Goal: Task Accomplishment & Management: Use online tool/utility

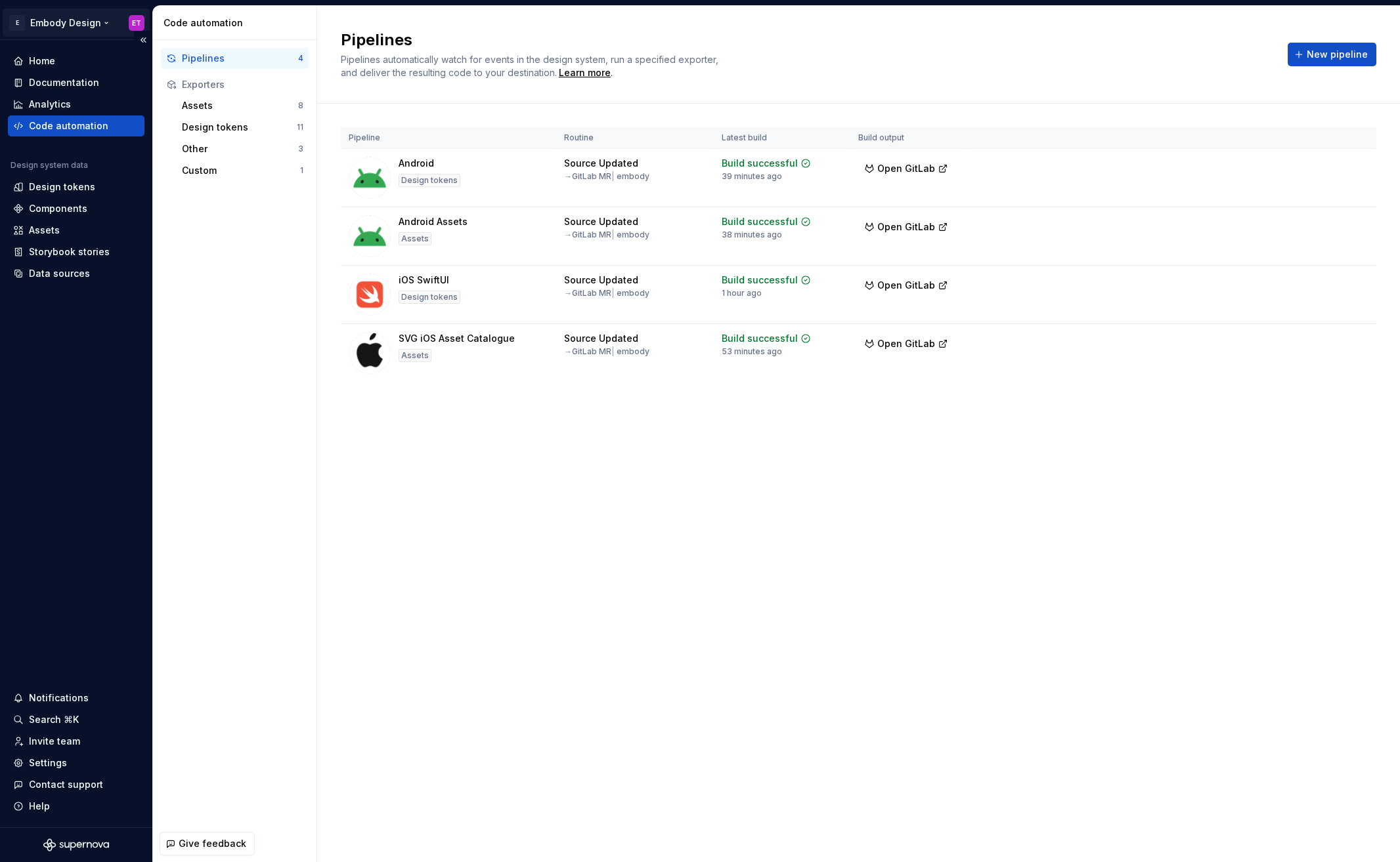
click at [112, 25] on html "E Embody Design ET Home Documentation Analytics Code automation Design system d…" at bounding box center [700, 431] width 1400 height 862
click at [423, 530] on html "E Embody Design ET Home Documentation Analytics Code automation Design system d…" at bounding box center [700, 431] width 1400 height 862
click at [1355, 62] on button "New pipeline" at bounding box center [1332, 53] width 88 height 23
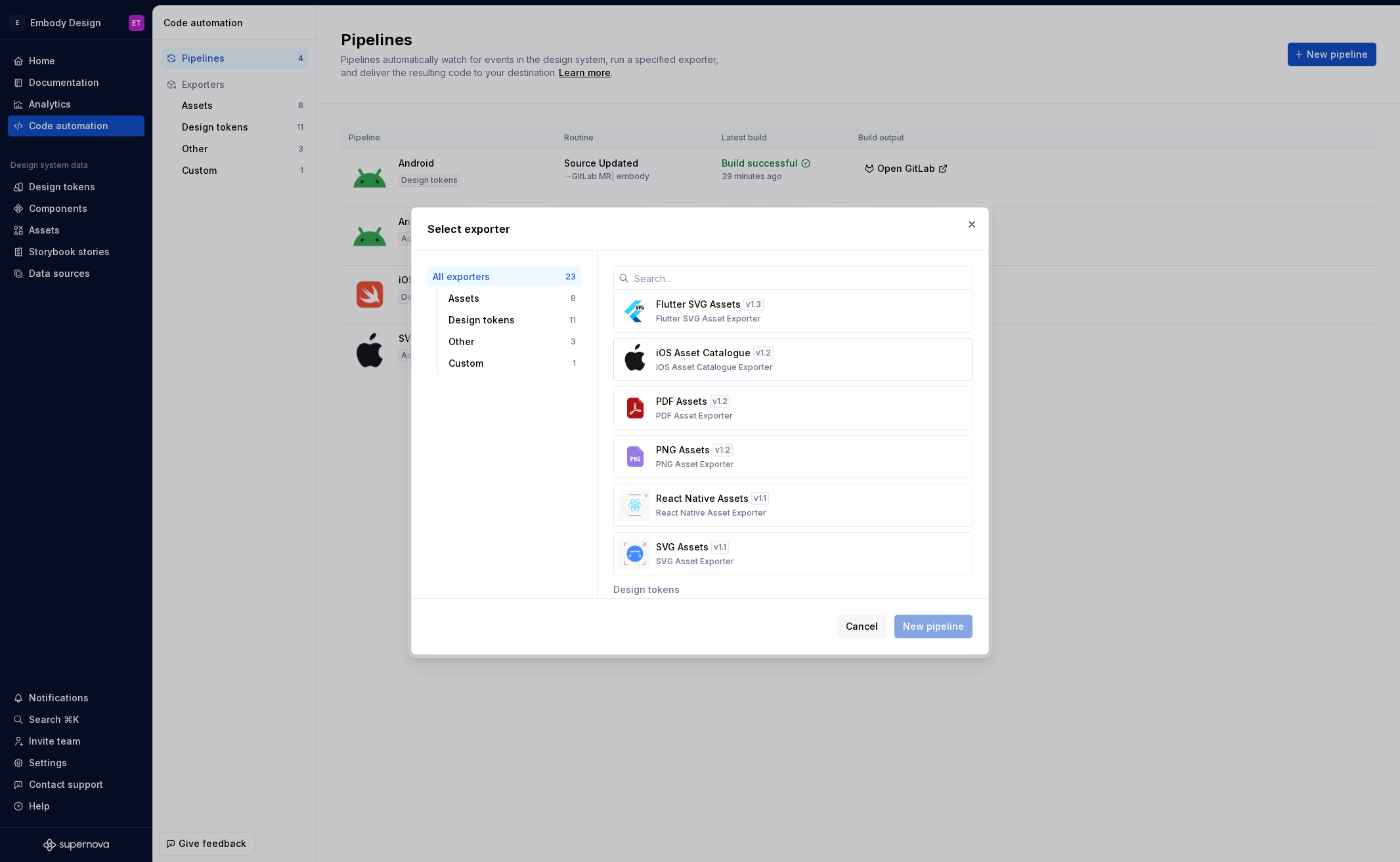
scroll to position [184, 0]
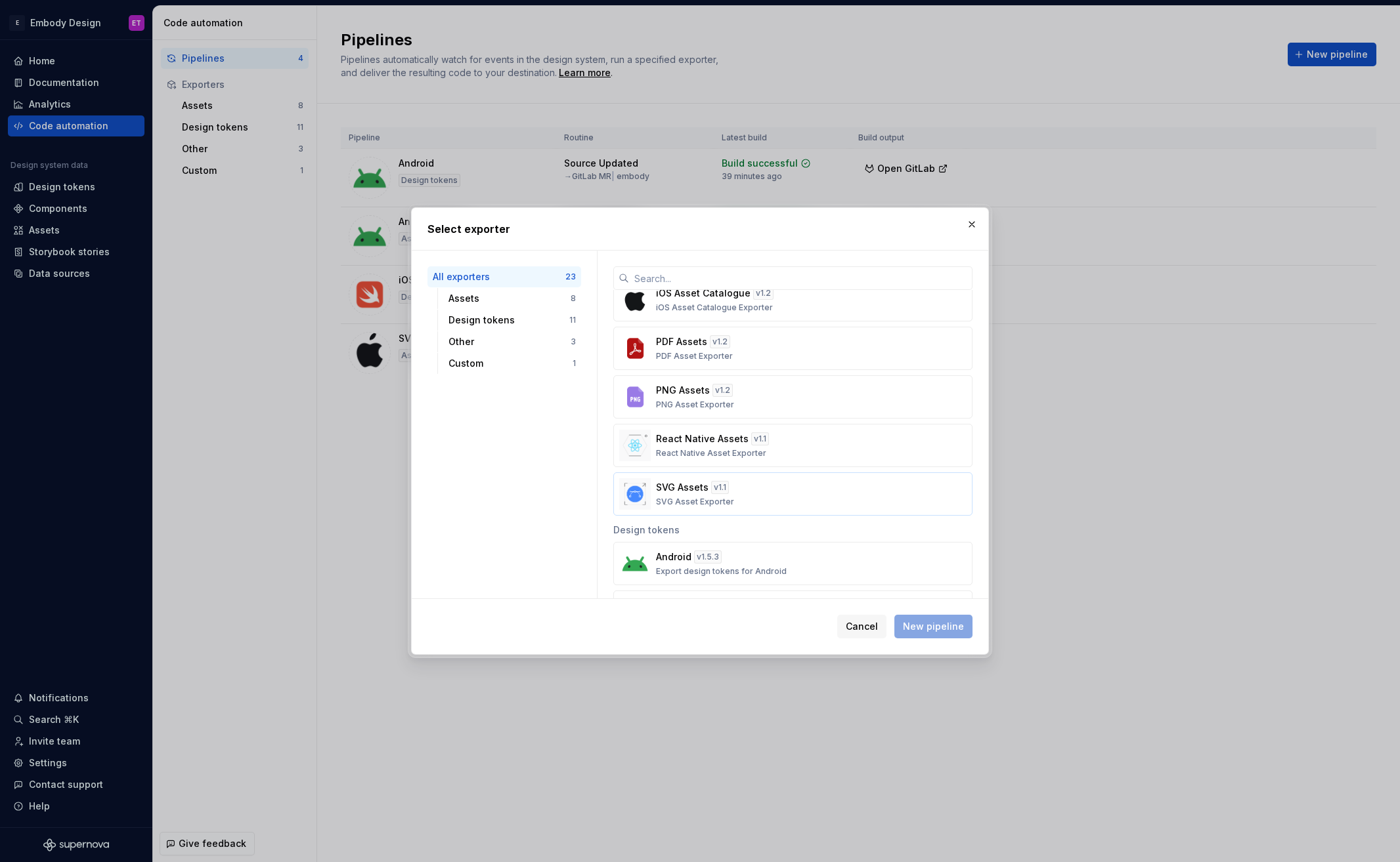
click at [789, 489] on div "SVG Assets v 1.1 SVG Asset Exporter" at bounding box center [788, 494] width 266 height 26
click at [931, 613] on div "Cancel New pipeline" at bounding box center [700, 627] width 576 height 55
click at [931, 620] on span "New pipeline" at bounding box center [933, 627] width 61 height 13
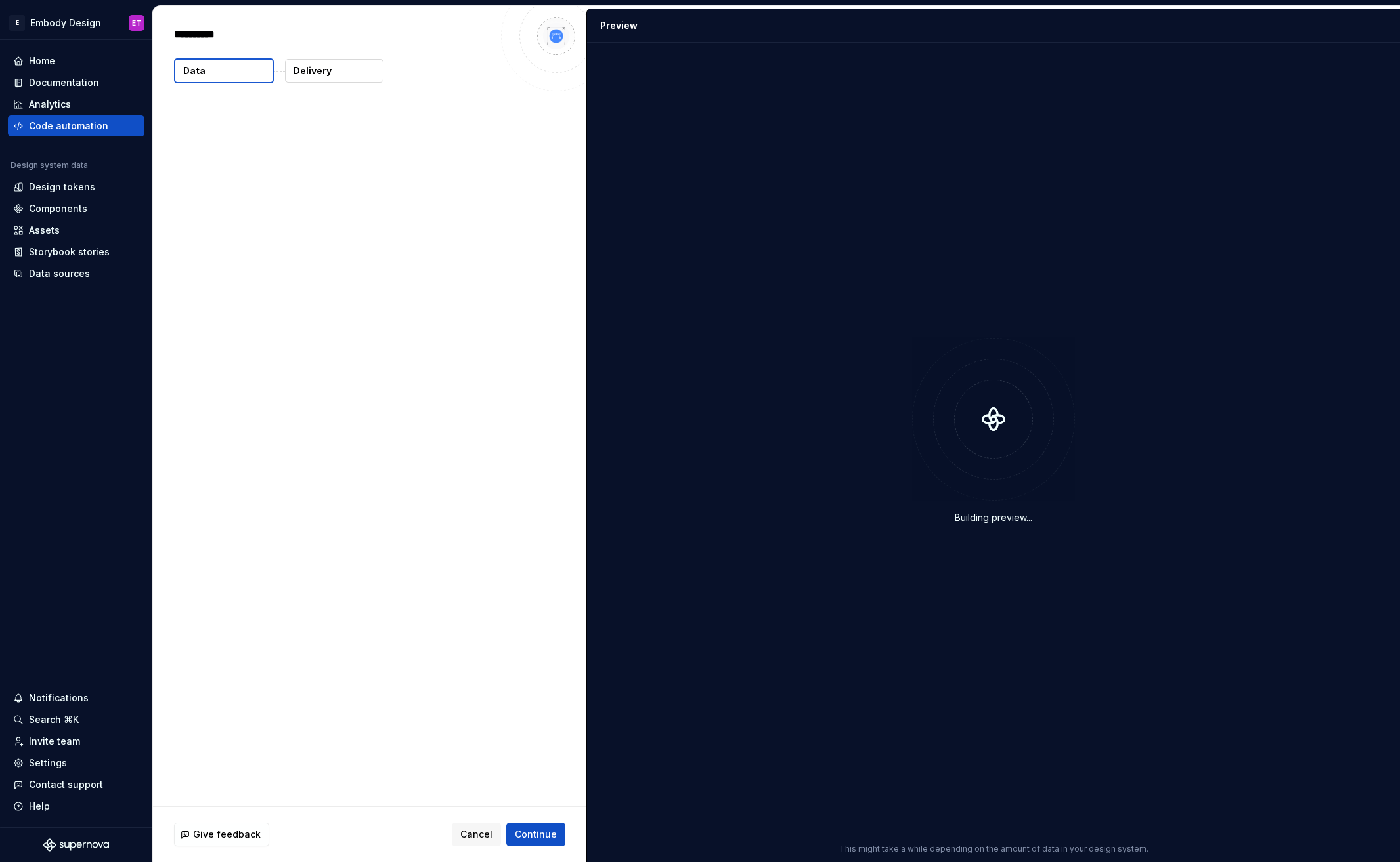
type textarea "*"
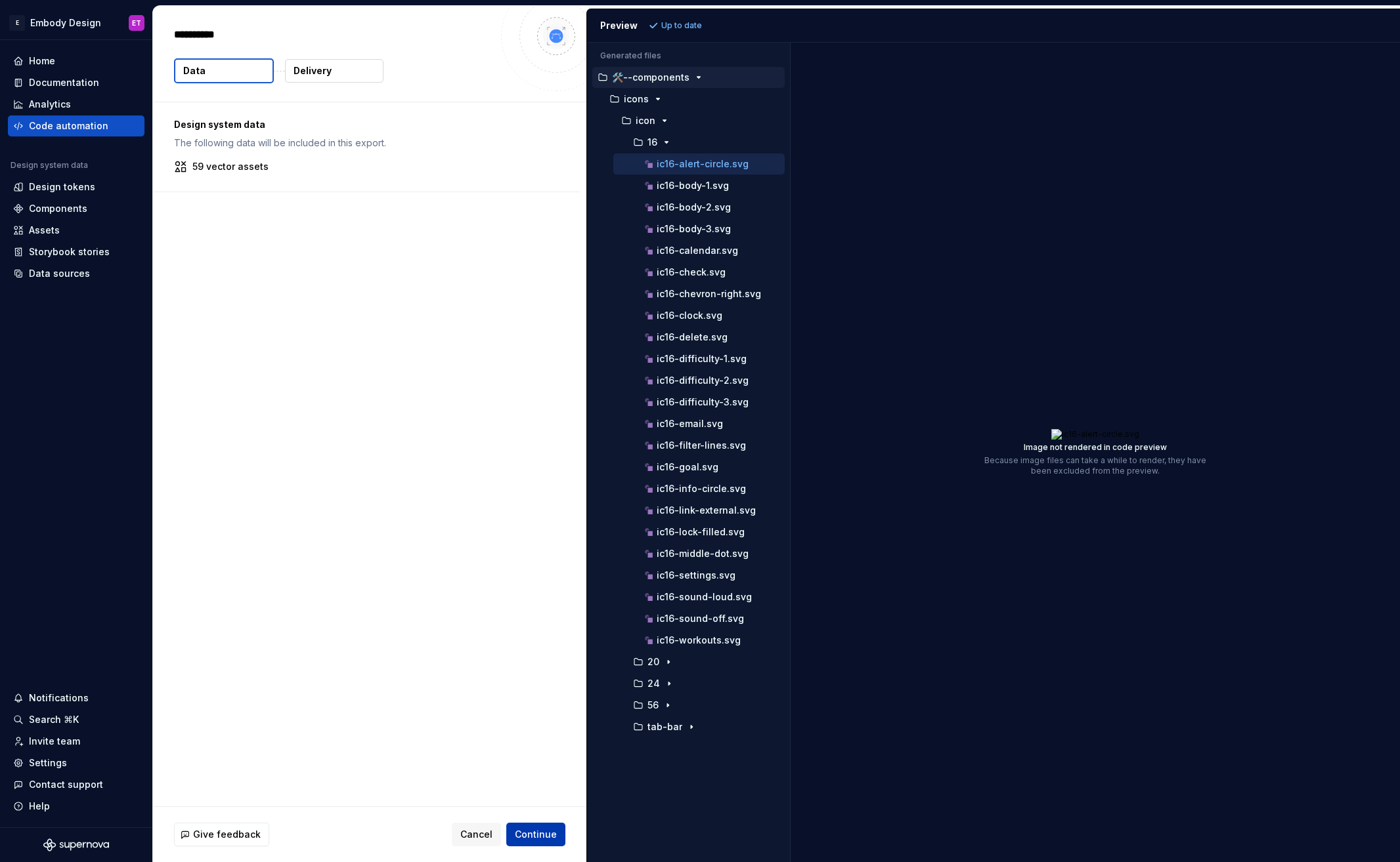
click at [542, 828] on span "Continue" at bounding box center [536, 835] width 42 height 13
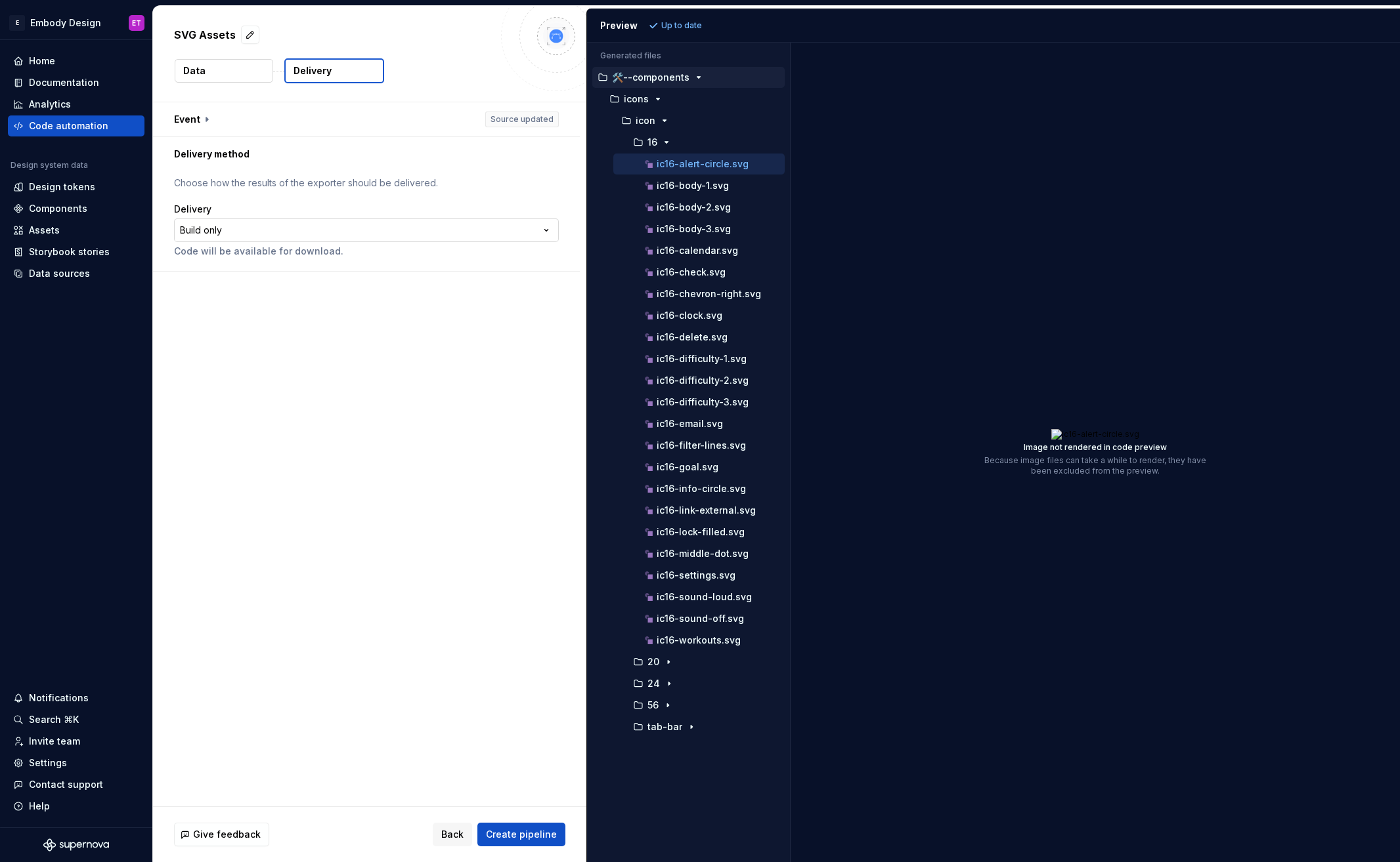
click at [323, 234] on html "**********" at bounding box center [700, 431] width 1400 height 862
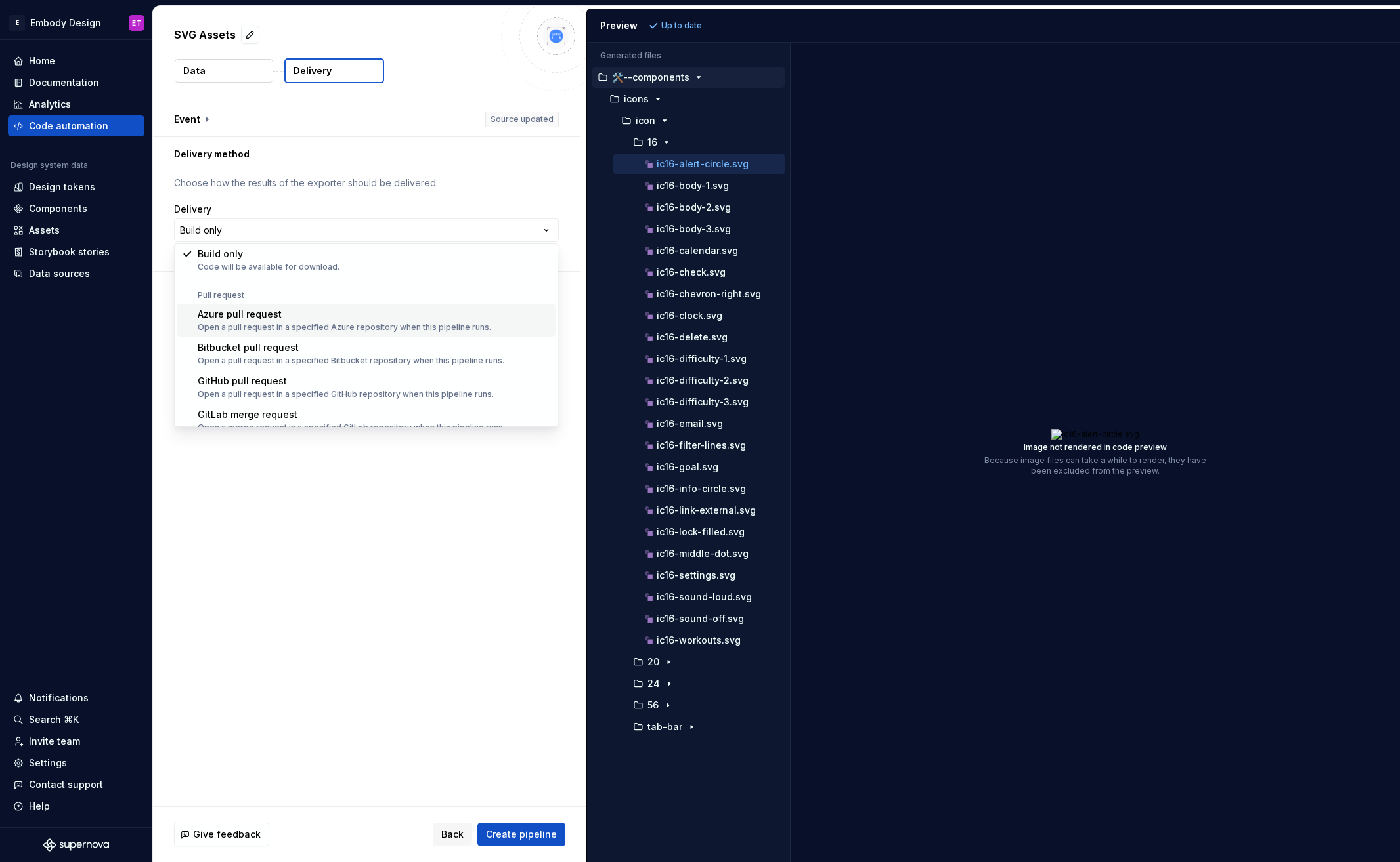
scroll to position [37, 0]
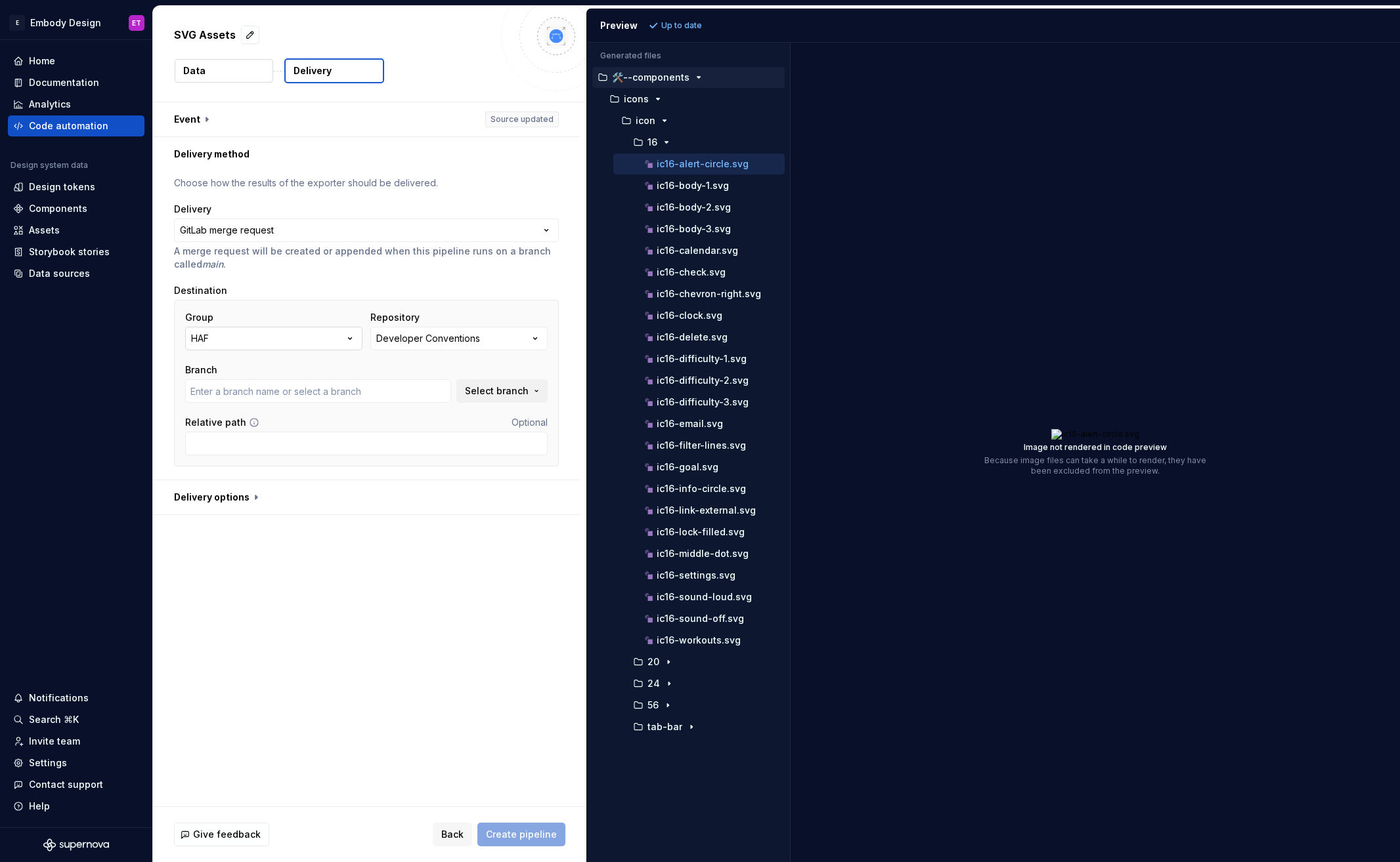
type input "main"
click at [316, 342] on button "HAF" at bounding box center [273, 338] width 177 height 23
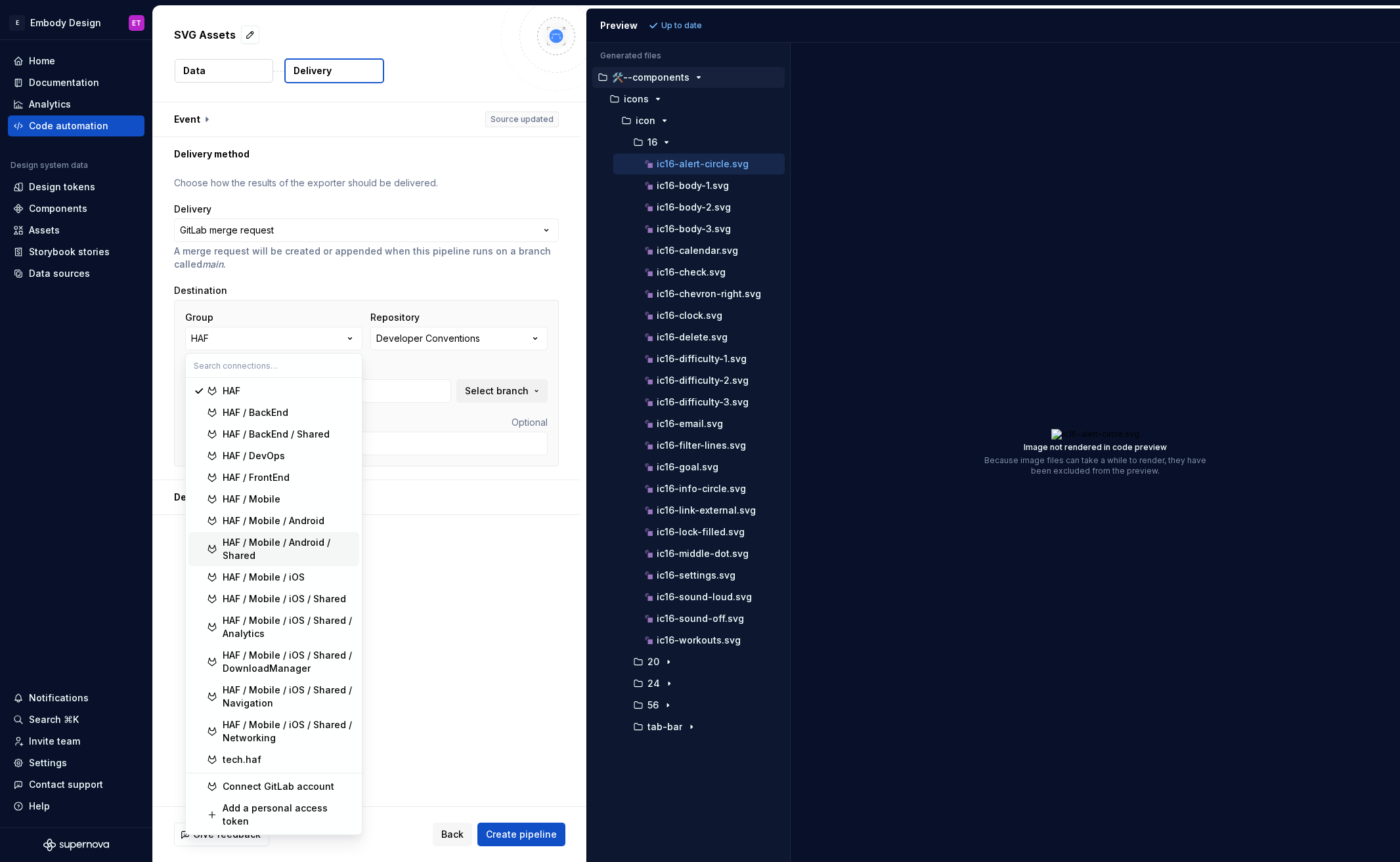
click at [315, 545] on div "HAF / Mobile / Android / Shared" at bounding box center [288, 550] width 131 height 26
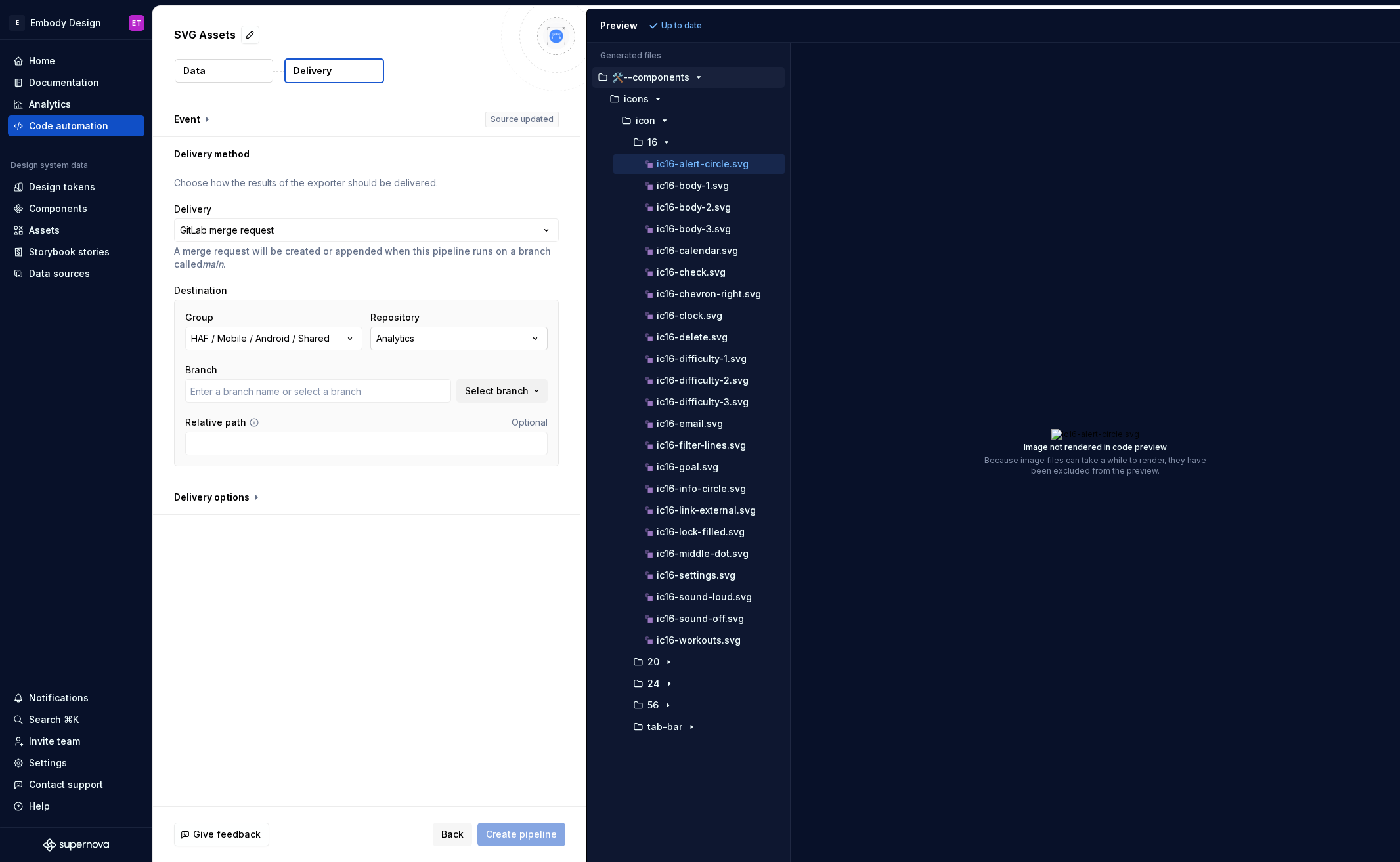
click at [508, 337] on button "Analytics" at bounding box center [459, 338] width 177 height 23
click at [467, 409] on div "DesignSystem" at bounding box center [482, 413] width 177 height 13
type input "embody"
click at [525, 836] on span "Create pipeline" at bounding box center [522, 835] width 71 height 13
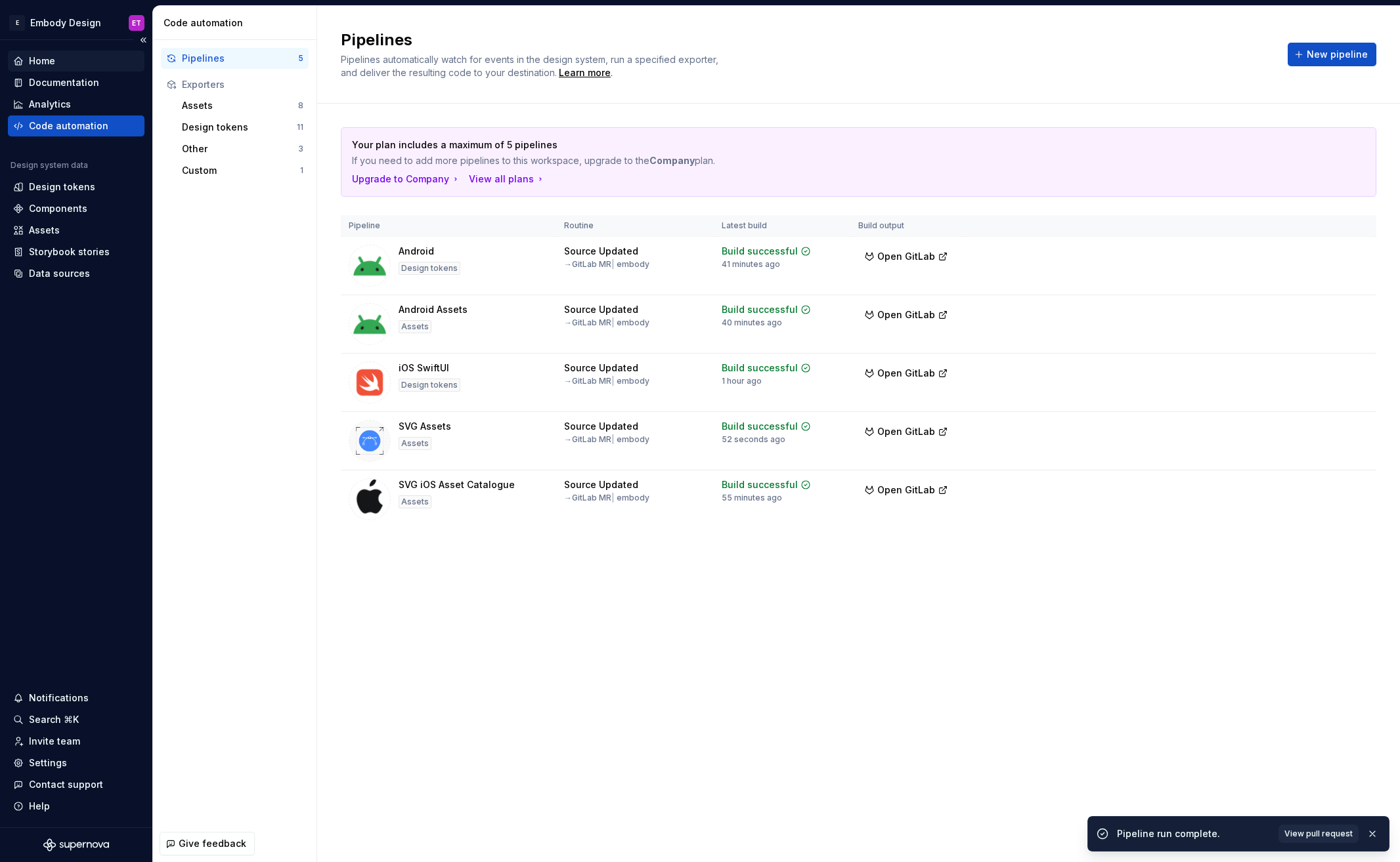
click at [60, 57] on div "Home" at bounding box center [76, 61] width 126 height 13
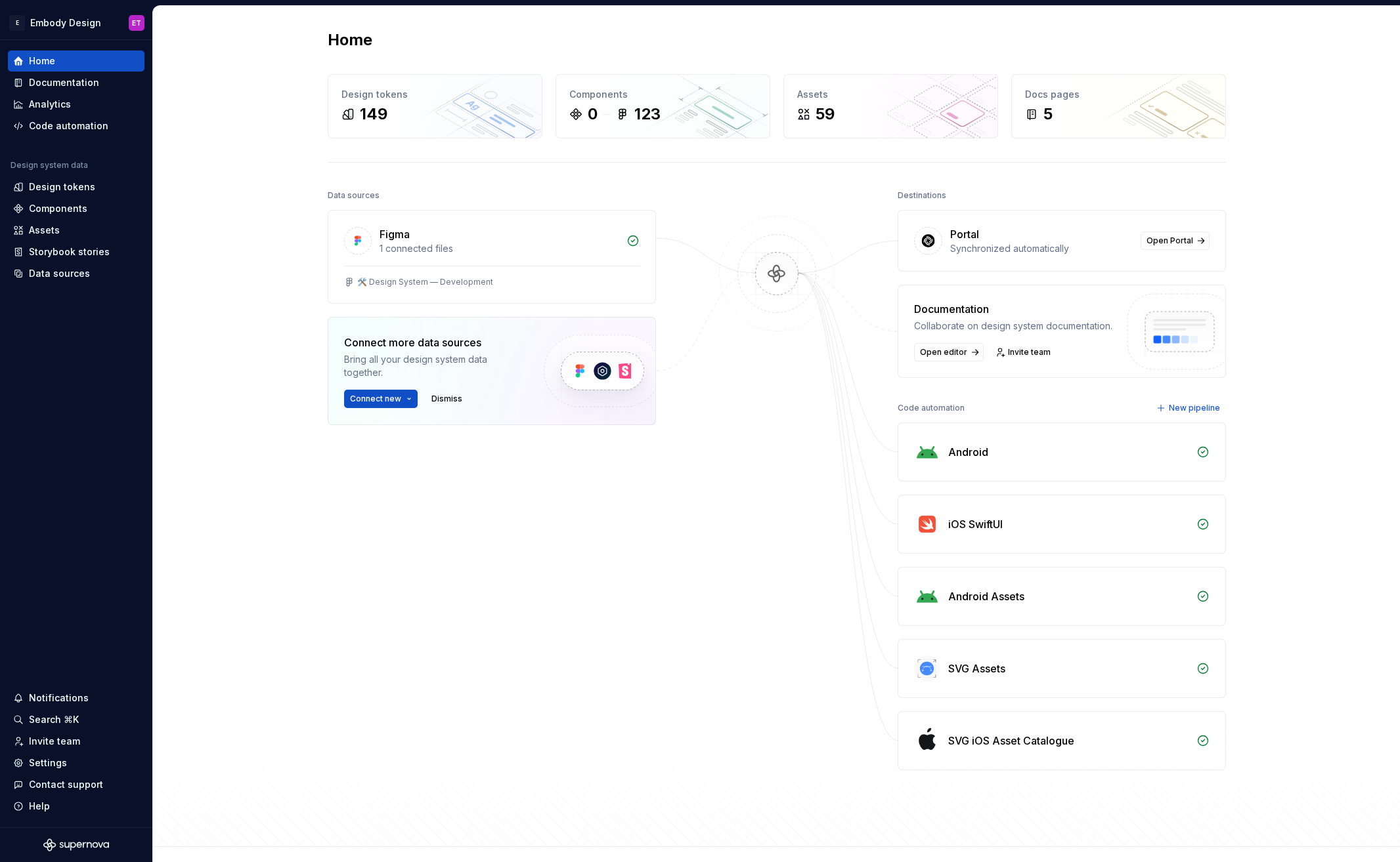
click at [532, 625] on div "Data sources Figma 1 connected files 🛠️ Design System — Development Connect mor…" at bounding box center [492, 445] width 328 height 517
click at [67, 134] on div "Code automation" at bounding box center [76, 126] width 137 height 21
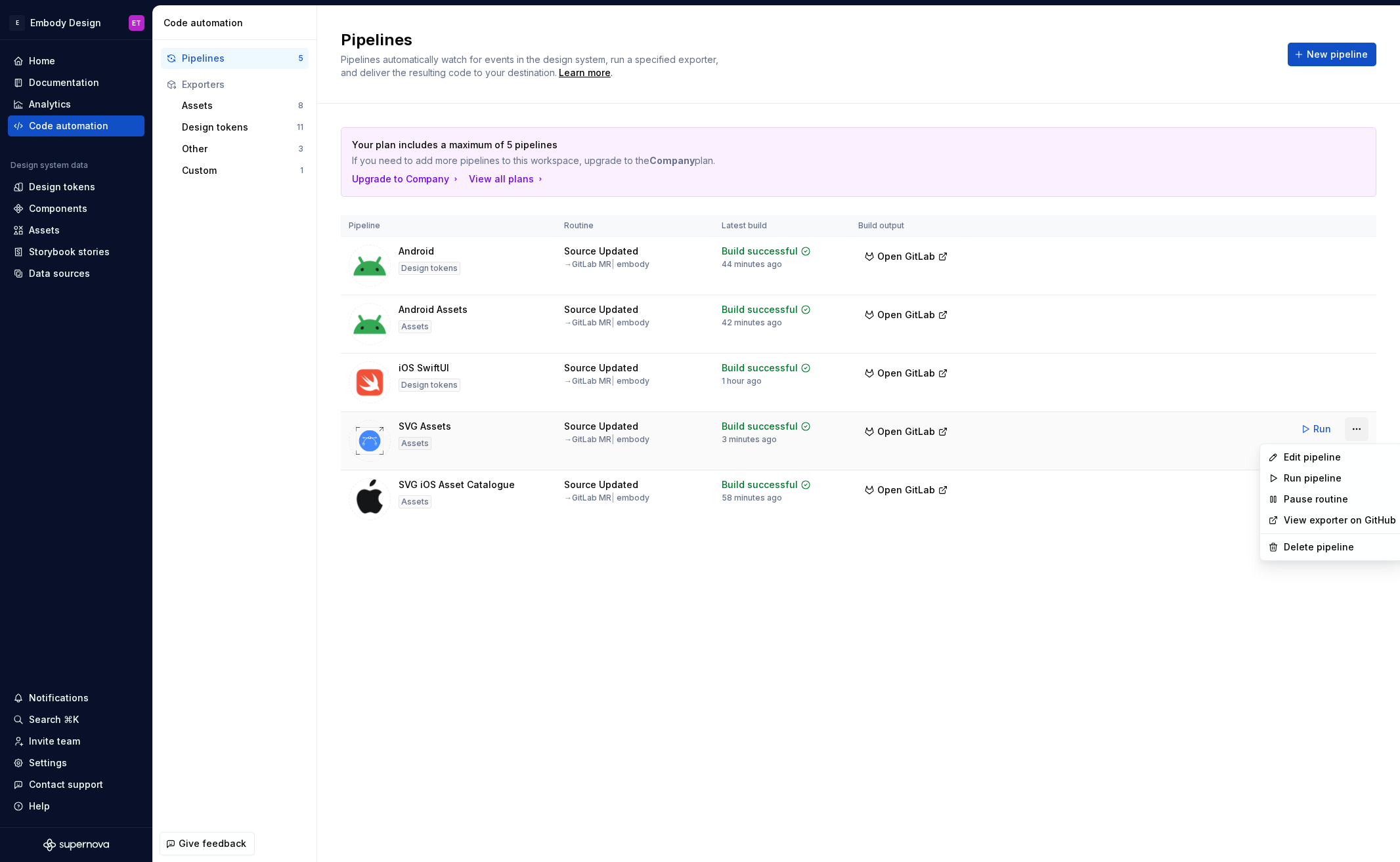
click at [1349, 431] on html "E Embody Design ET Home Documentation Analytics Code automation Design system d…" at bounding box center [700, 431] width 1400 height 862
click at [1334, 456] on div "Edit pipeline" at bounding box center [1340, 458] width 113 height 13
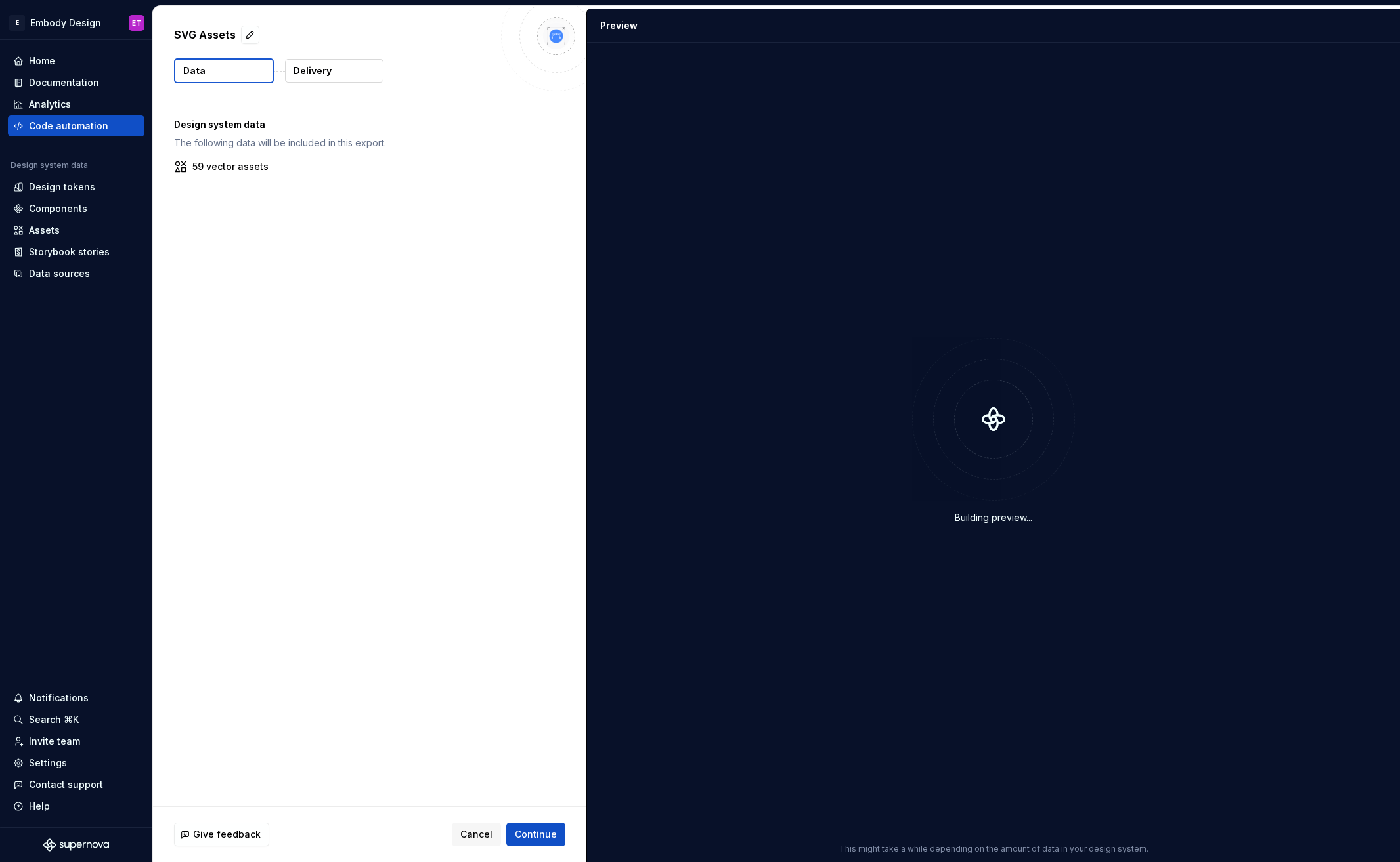
click at [354, 75] on button "Delivery" at bounding box center [334, 70] width 99 height 23
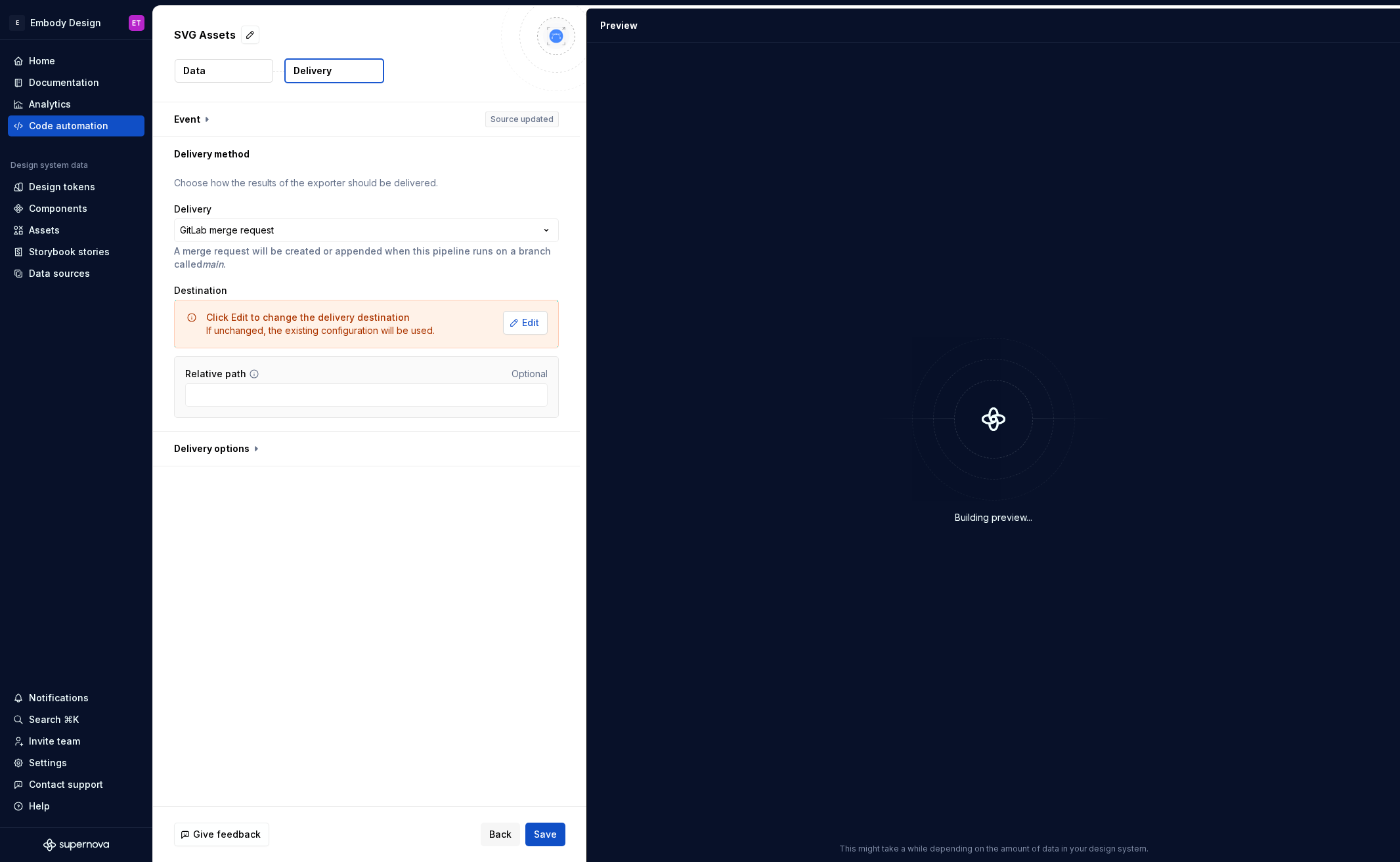
click at [526, 325] on span "Edit" at bounding box center [530, 323] width 17 height 13
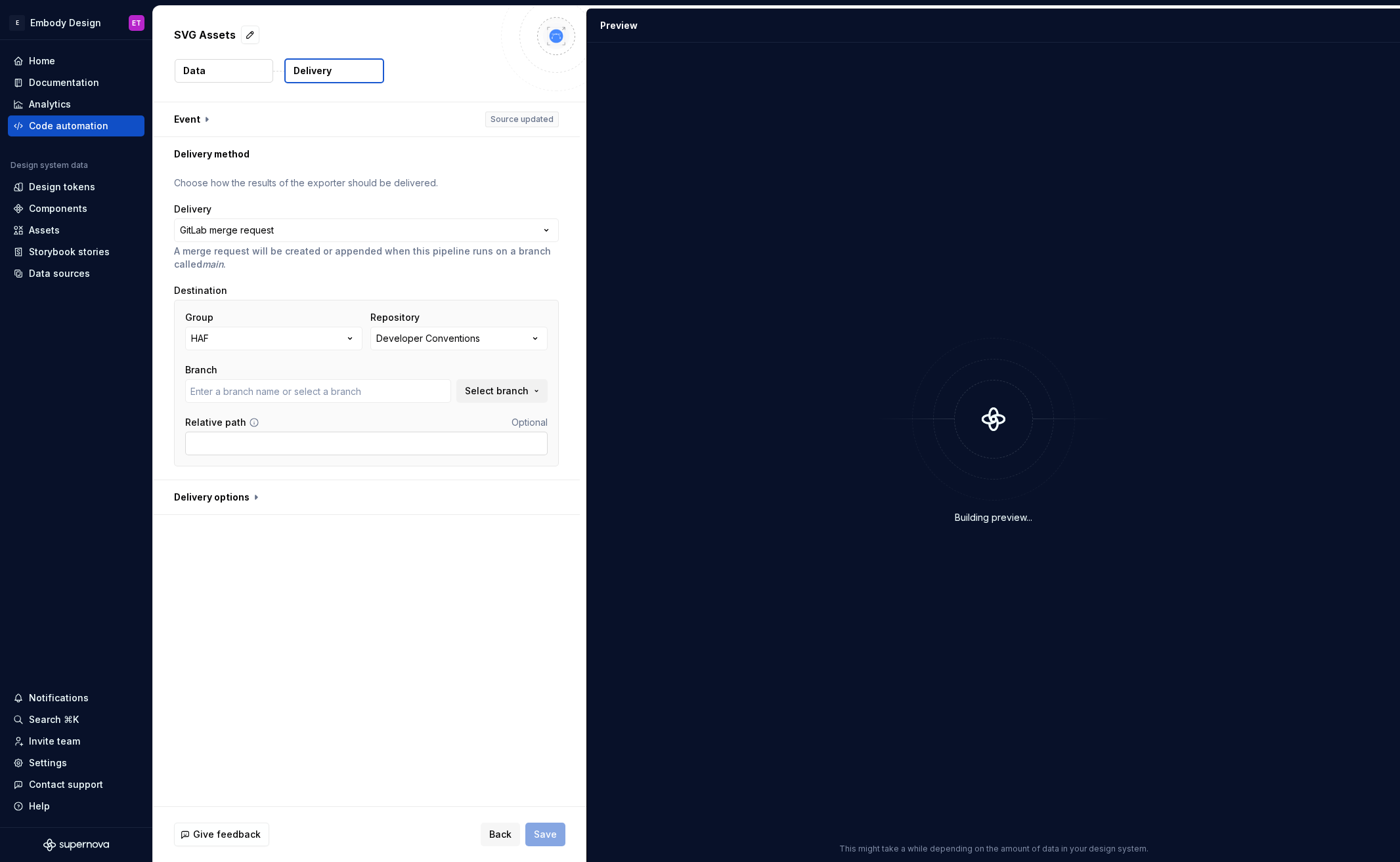
type input "main"
drag, startPoint x: 507, startPoint y: 832, endPoint x: 514, endPoint y: 814, distance: 19.3
click at [507, 832] on span "Back" at bounding box center [500, 835] width 23 height 13
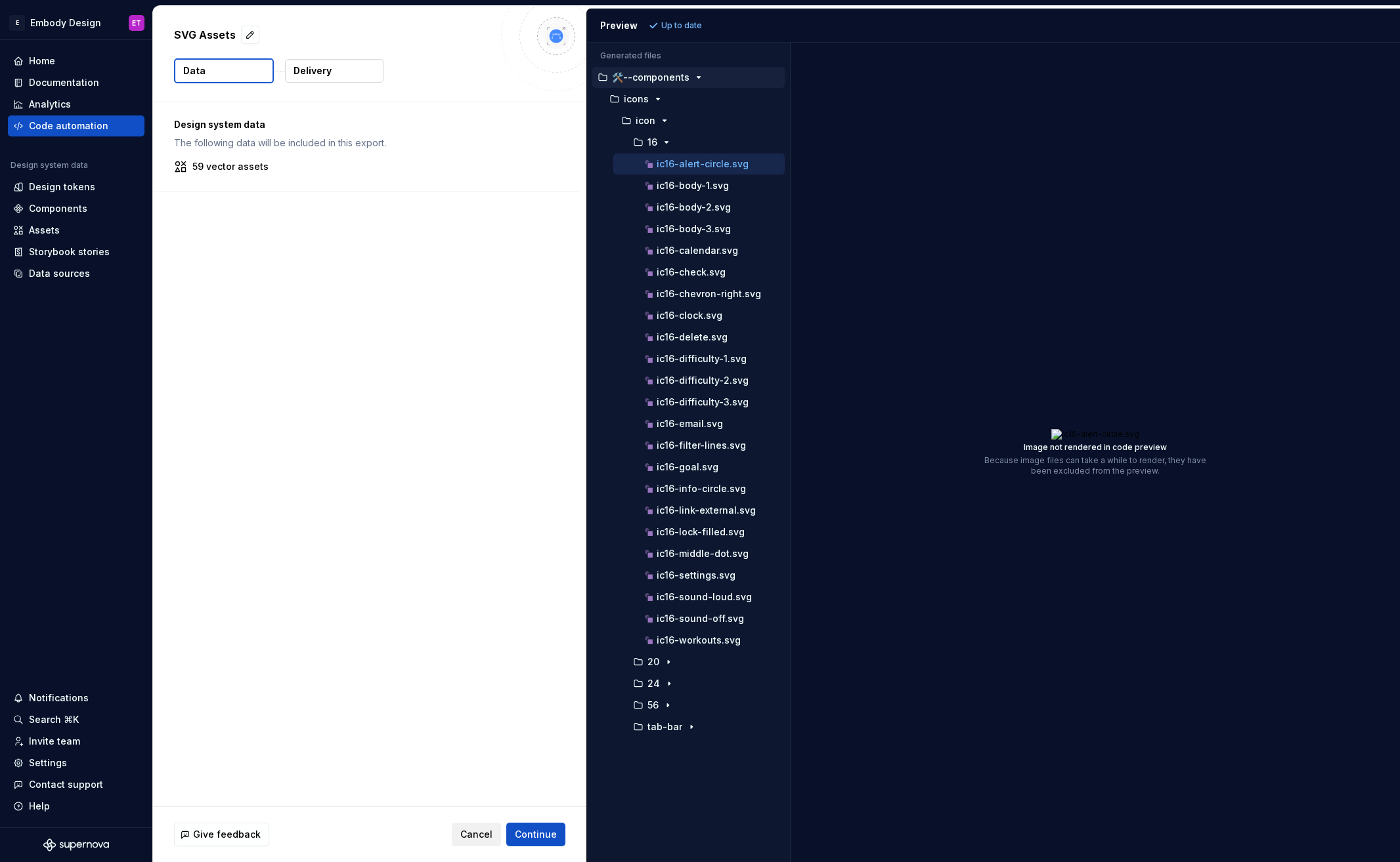
click at [480, 836] on span "Cancel" at bounding box center [476, 835] width 32 height 13
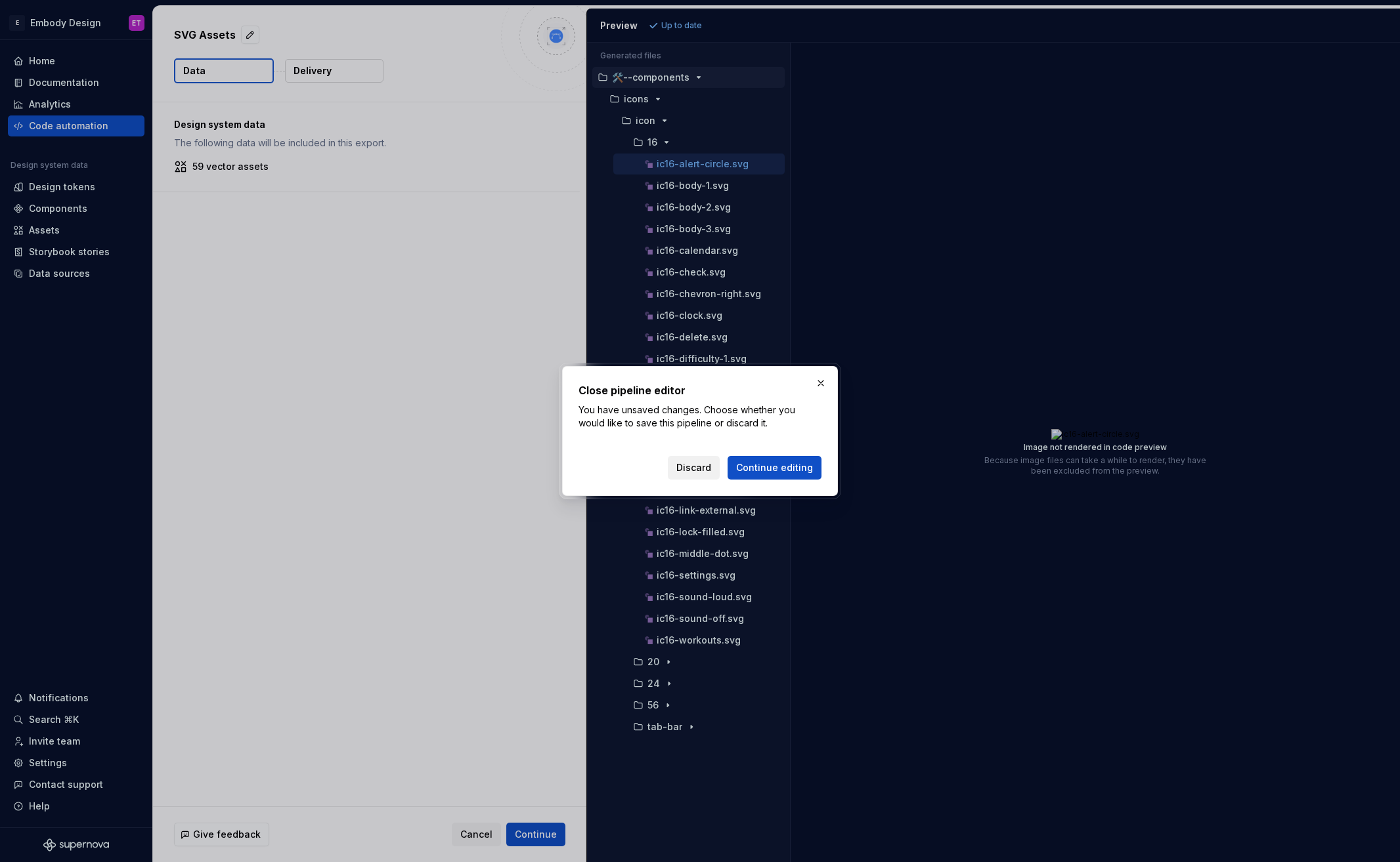
click at [709, 466] on span "Discard" at bounding box center [693, 468] width 35 height 13
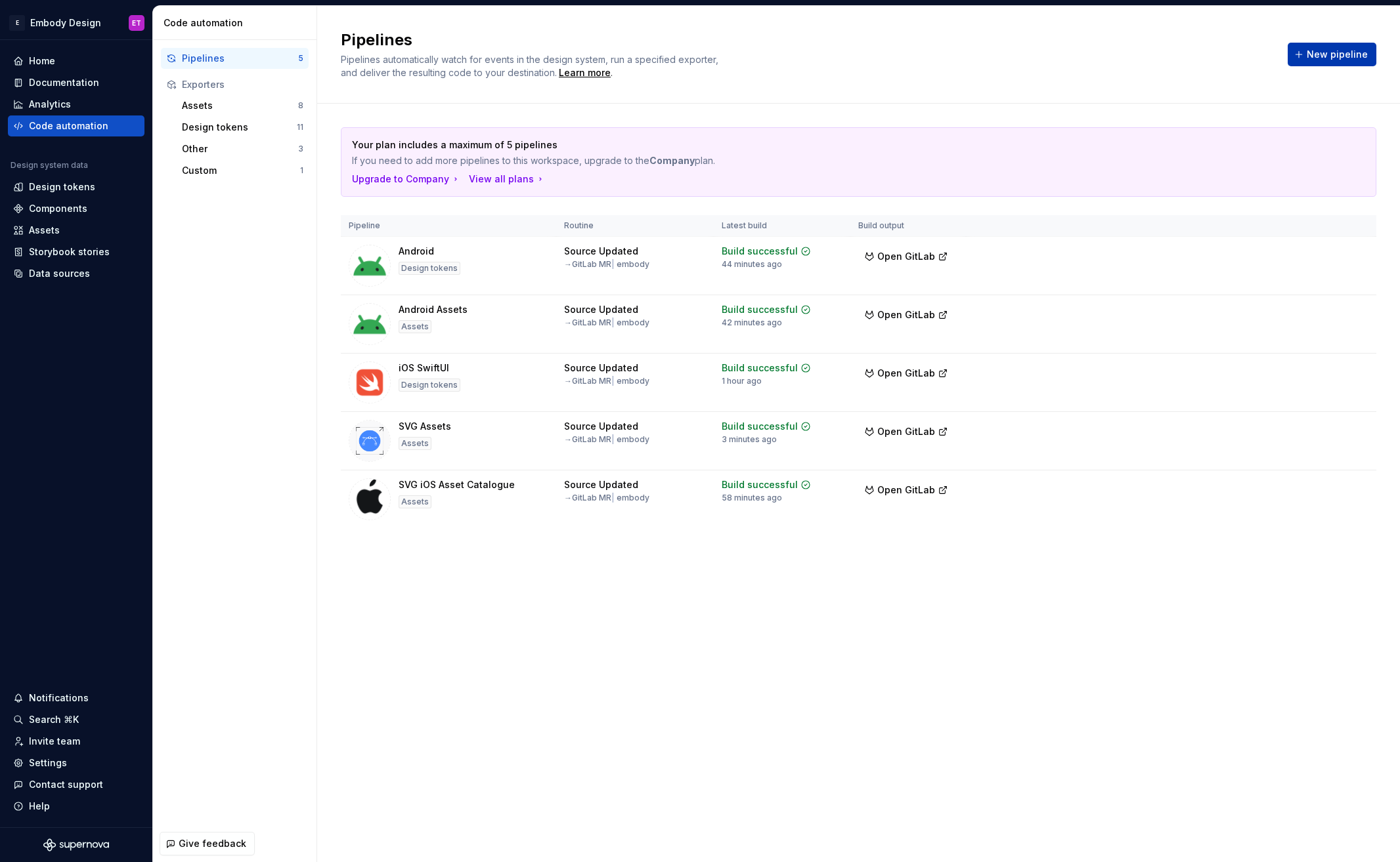
click at [1346, 49] on span "New pipeline" at bounding box center [1336, 54] width 61 height 13
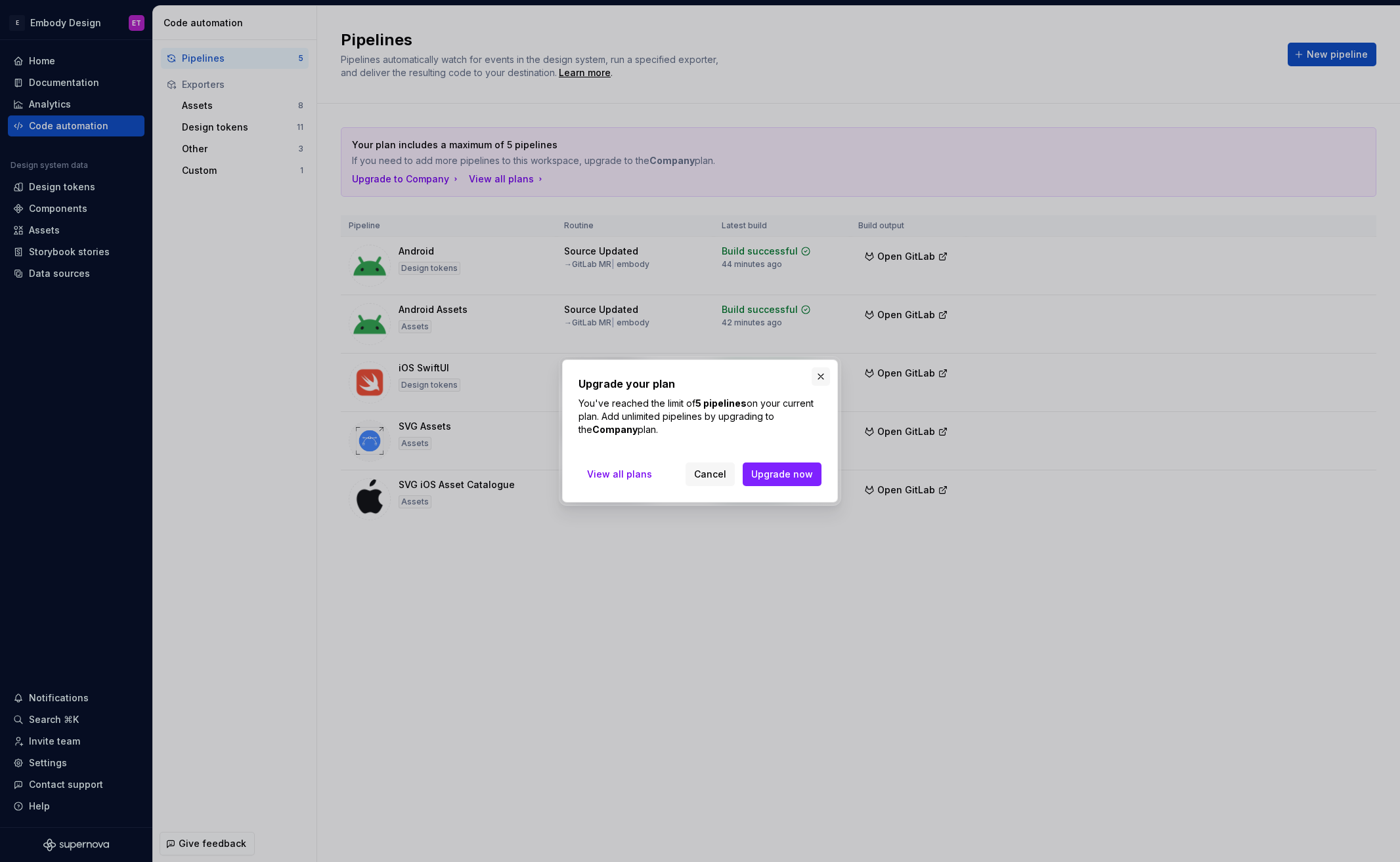
click at [821, 377] on button "button" at bounding box center [821, 377] width 19 height 19
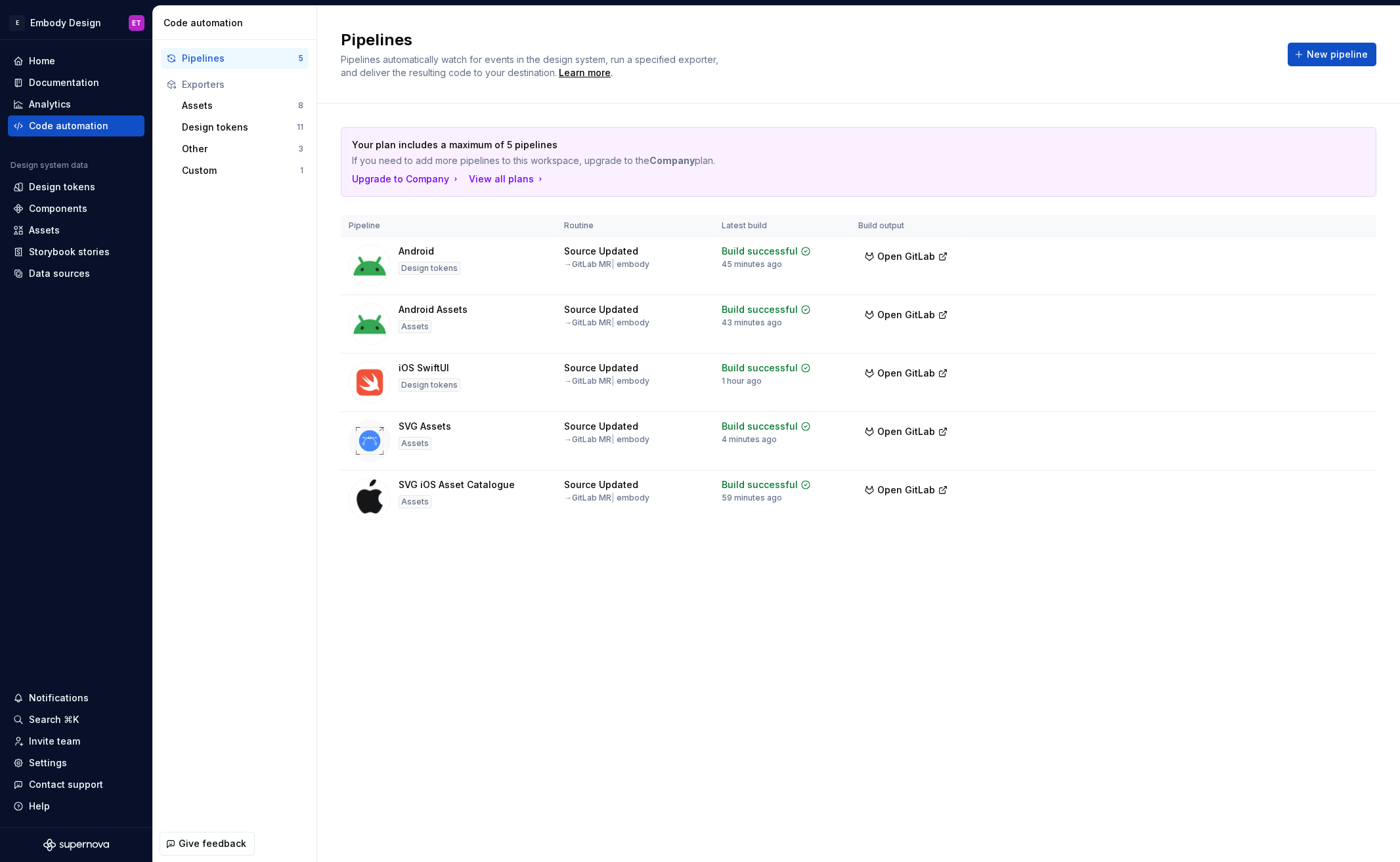
click at [617, 555] on div "Your plan includes a maximum of 5 pipelines If you need to add more pipelines t…" at bounding box center [858, 341] width 1035 height 475
click at [1355, 431] on html "E Embody Design ET Home Documentation Analytics Code automation Design system d…" at bounding box center [700, 431] width 1400 height 862
click at [1308, 545] on div "Delete pipeline" at bounding box center [1340, 547] width 113 height 13
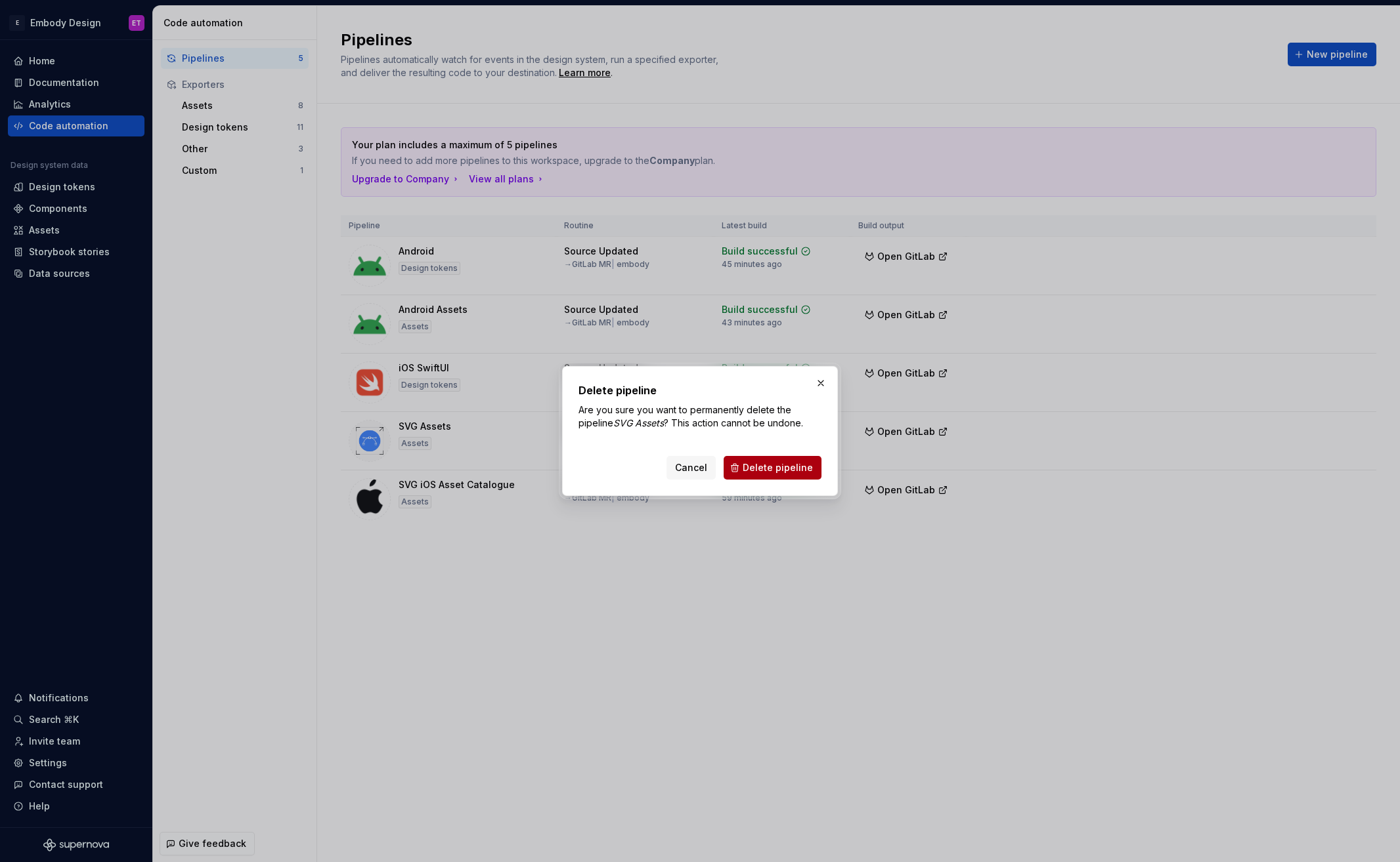
click at [771, 462] on span "Delete pipeline" at bounding box center [777, 468] width 70 height 13
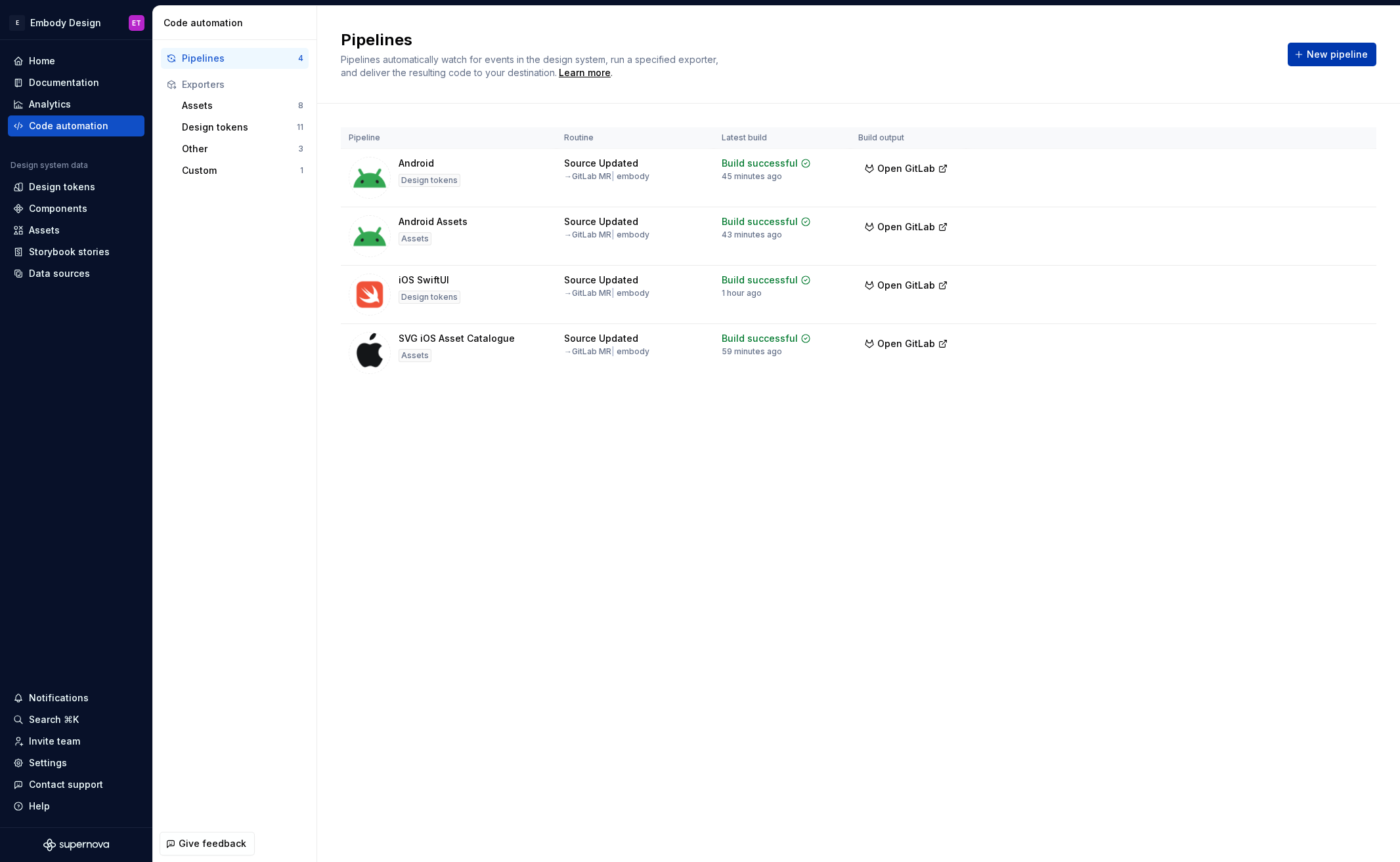
click at [1353, 55] on span "New pipeline" at bounding box center [1336, 54] width 61 height 13
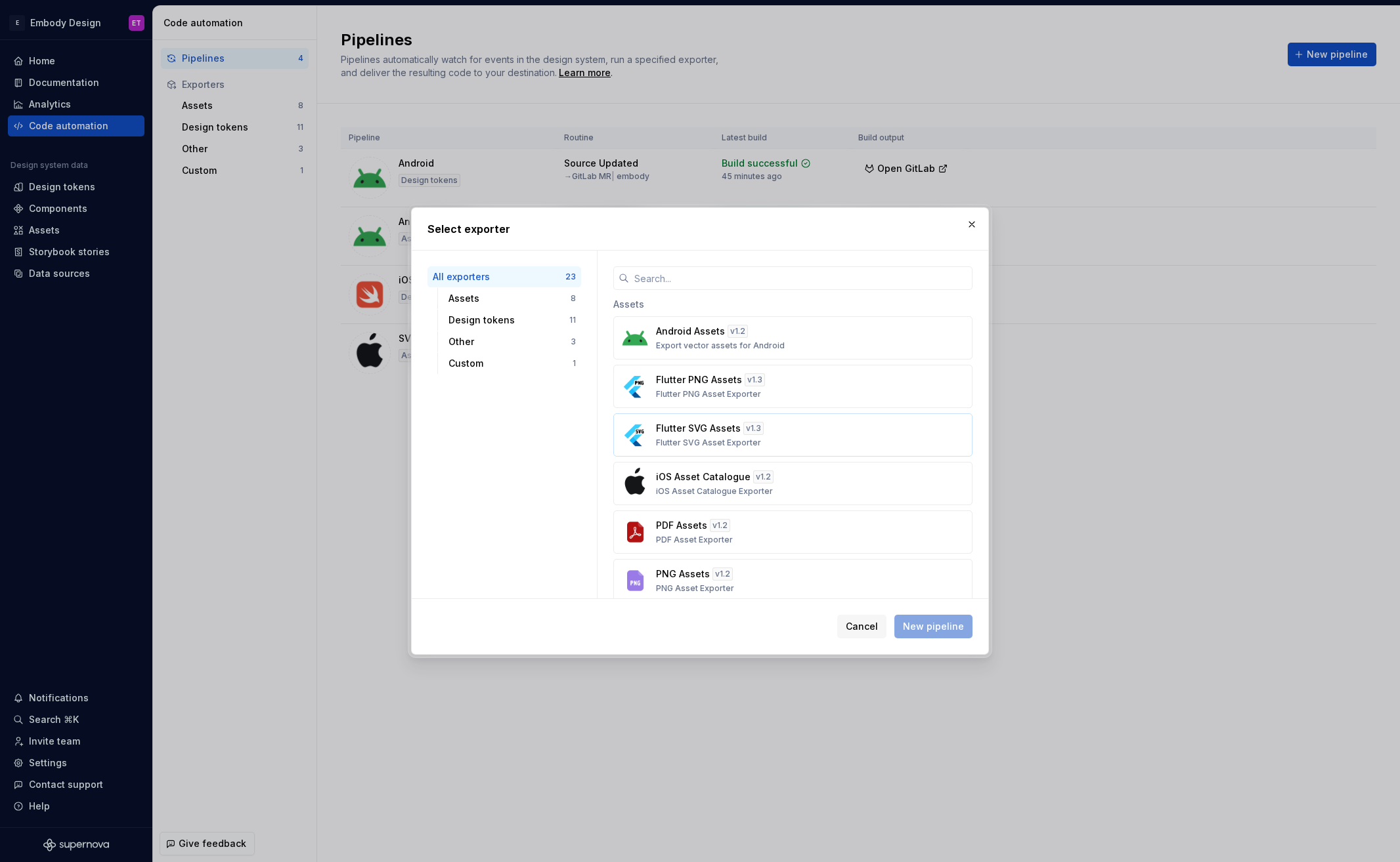
click at [805, 440] on div "Flutter SVG Assets v 1.3 Flutter SVG Asset Exporter" at bounding box center [788, 435] width 266 height 26
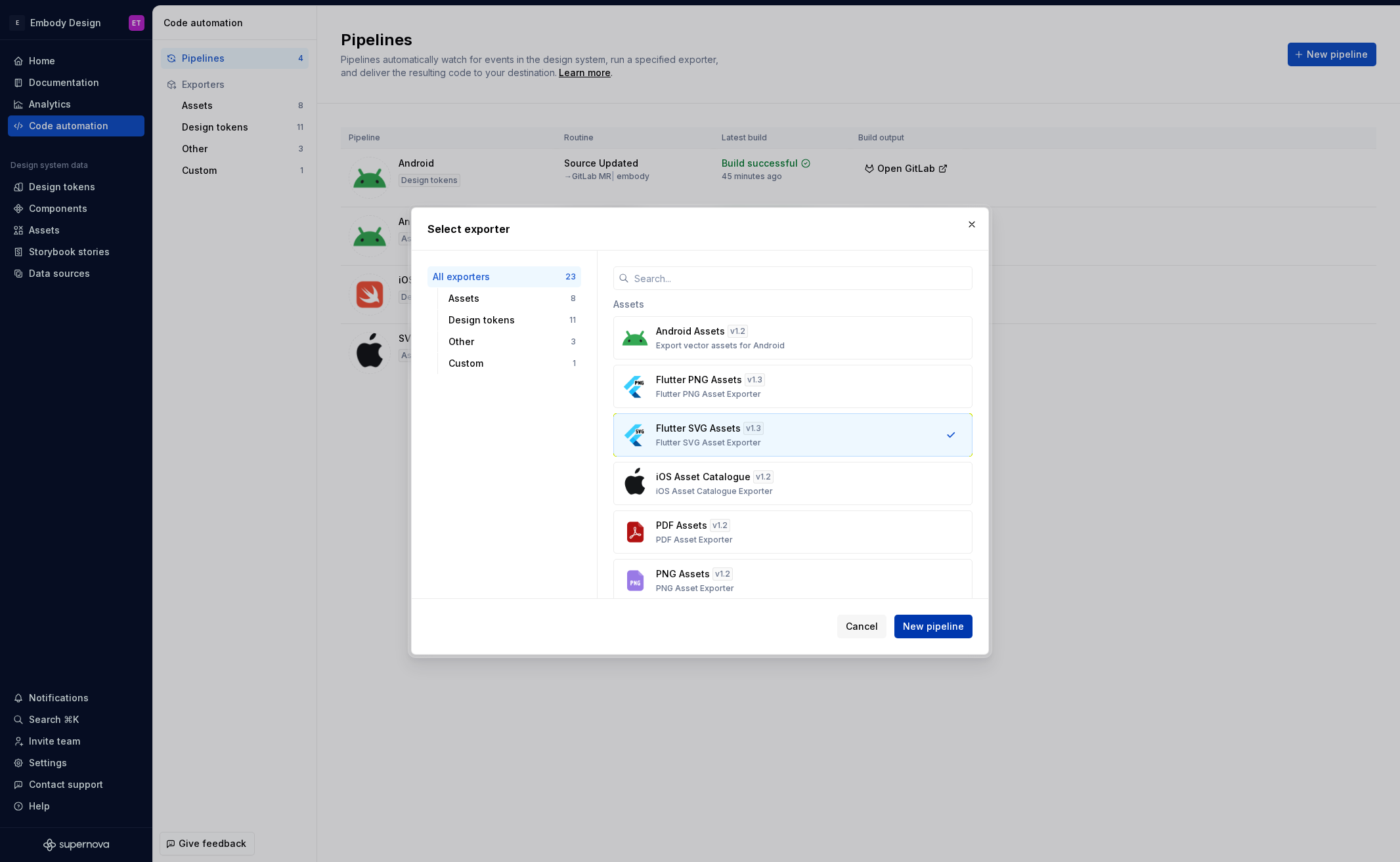
click at [945, 626] on span "New pipeline" at bounding box center [933, 627] width 61 height 13
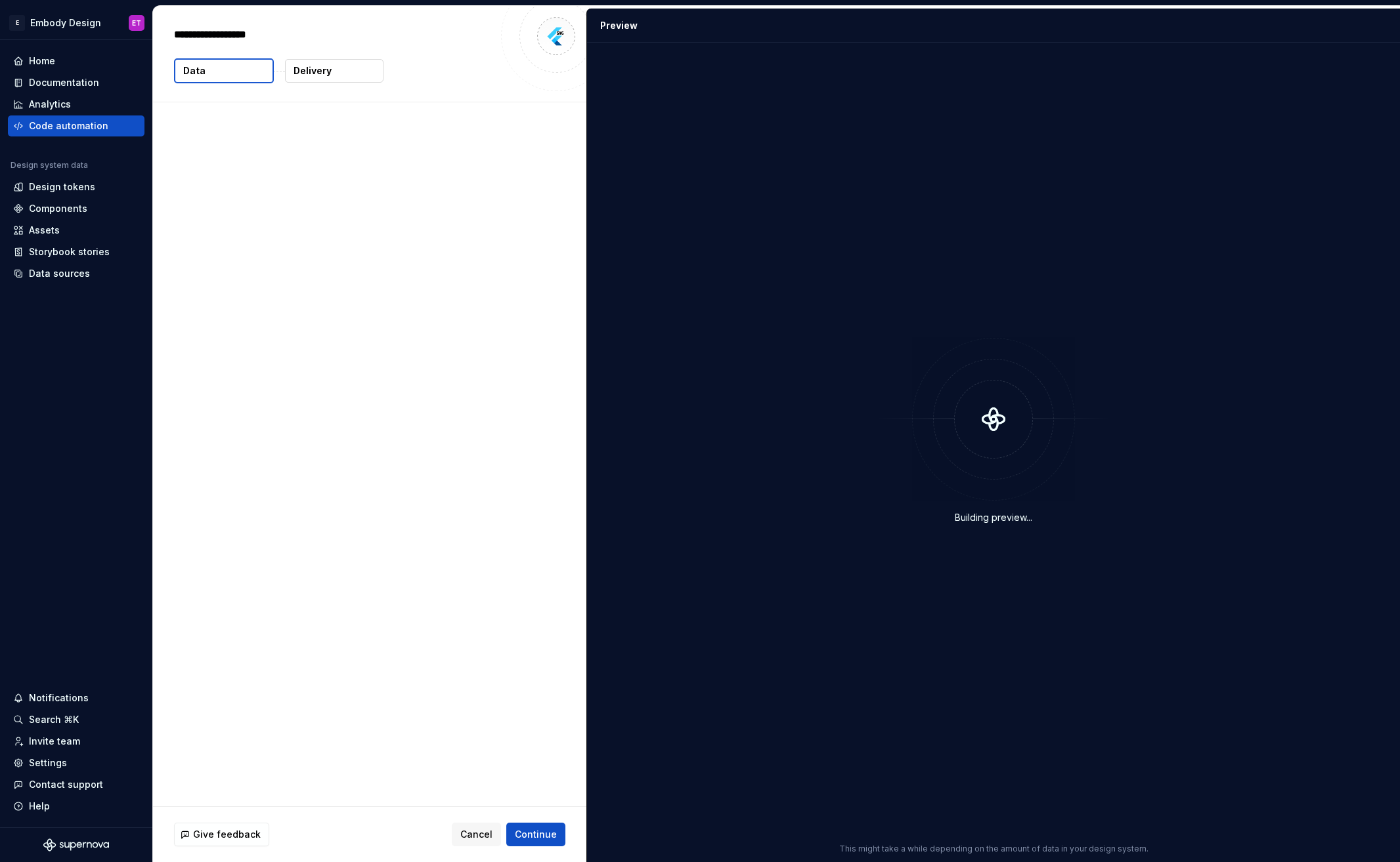
type textarea "*"
click at [338, 68] on button "Delivery" at bounding box center [334, 70] width 99 height 23
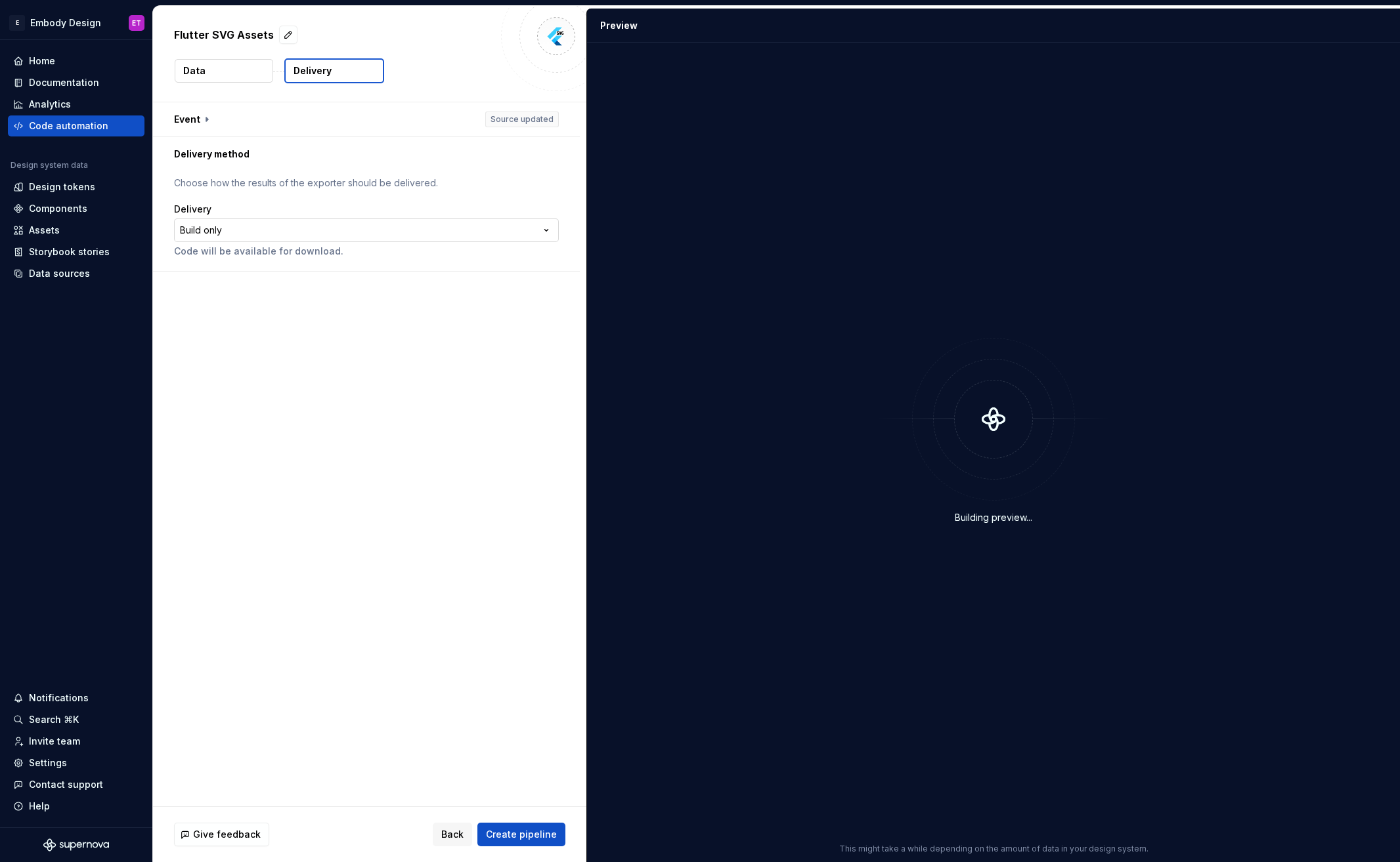
click at [251, 234] on html "**********" at bounding box center [700, 431] width 1400 height 862
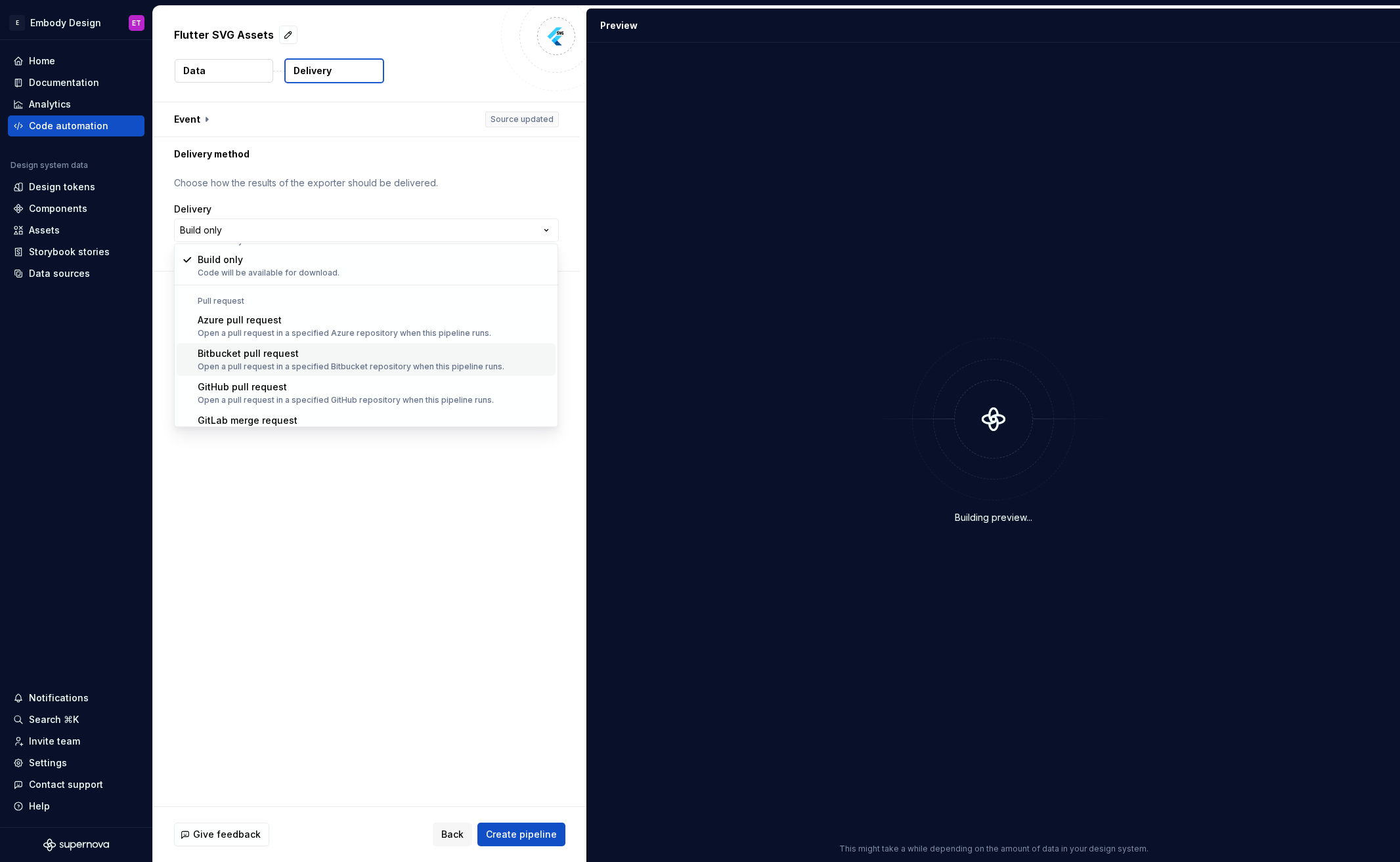
scroll to position [37, 0]
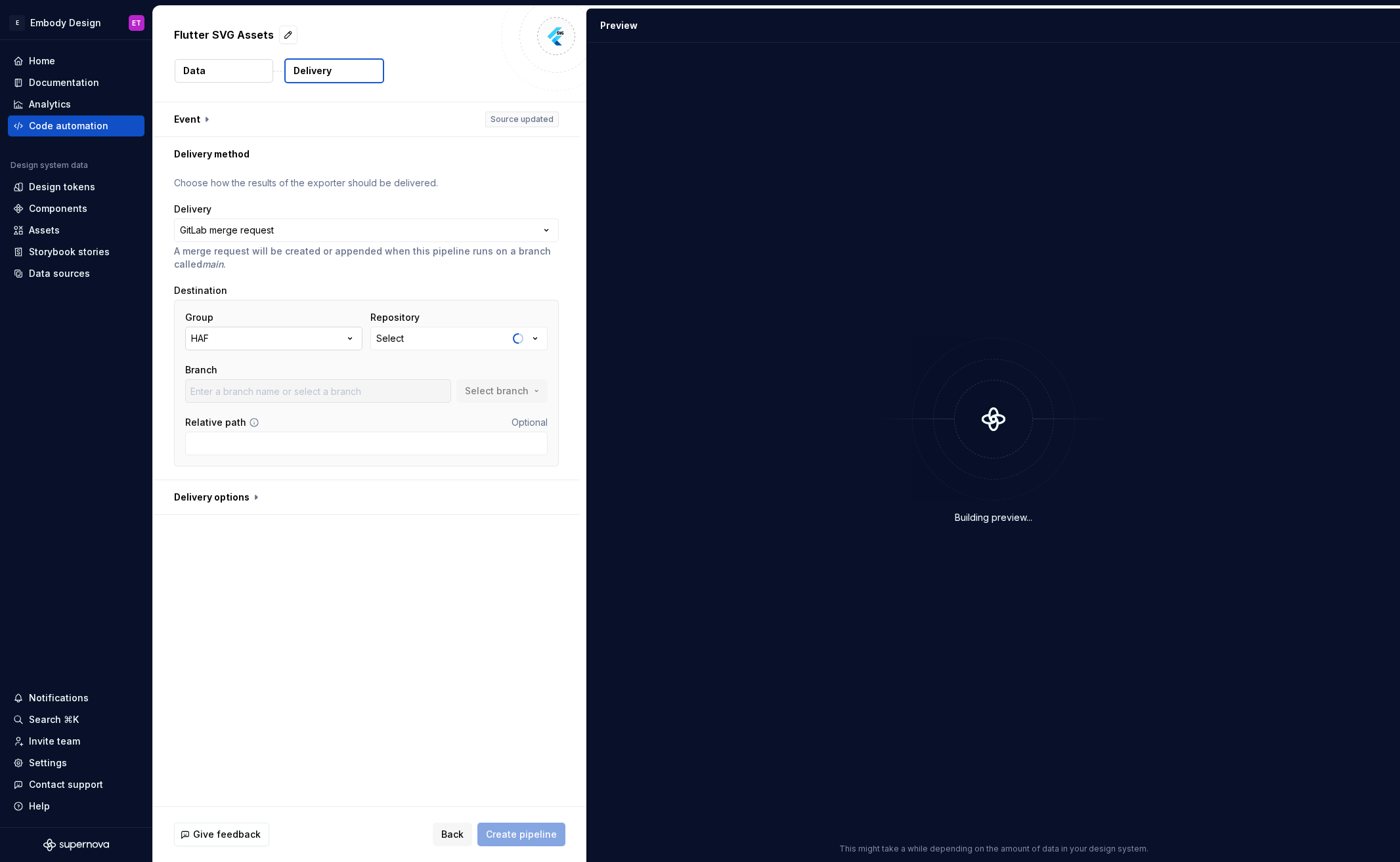
click at [327, 336] on button "HAF" at bounding box center [273, 338] width 177 height 23
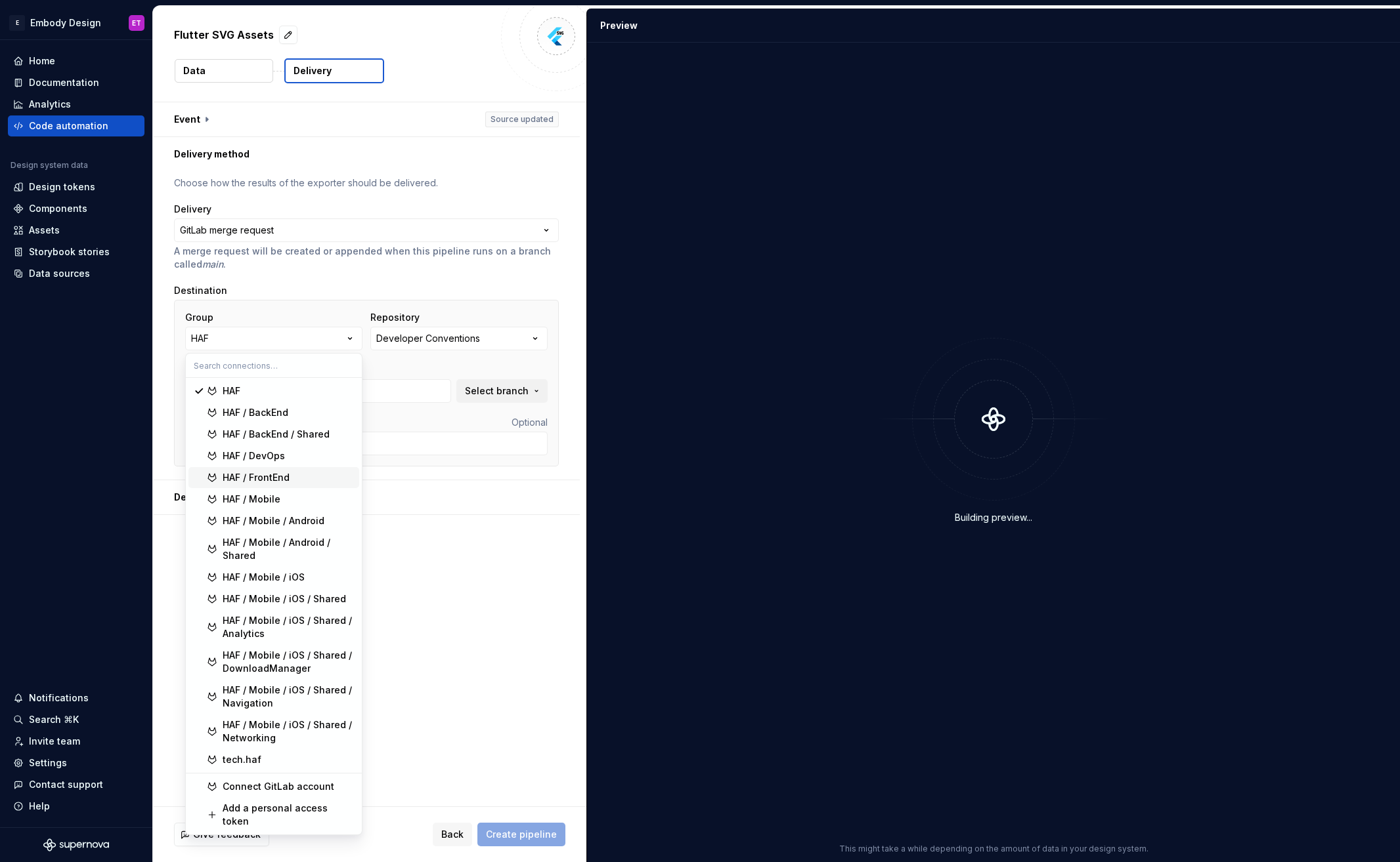
type input "main"
click at [306, 547] on div "HAF / Mobile / Android / Shared" at bounding box center [288, 550] width 131 height 26
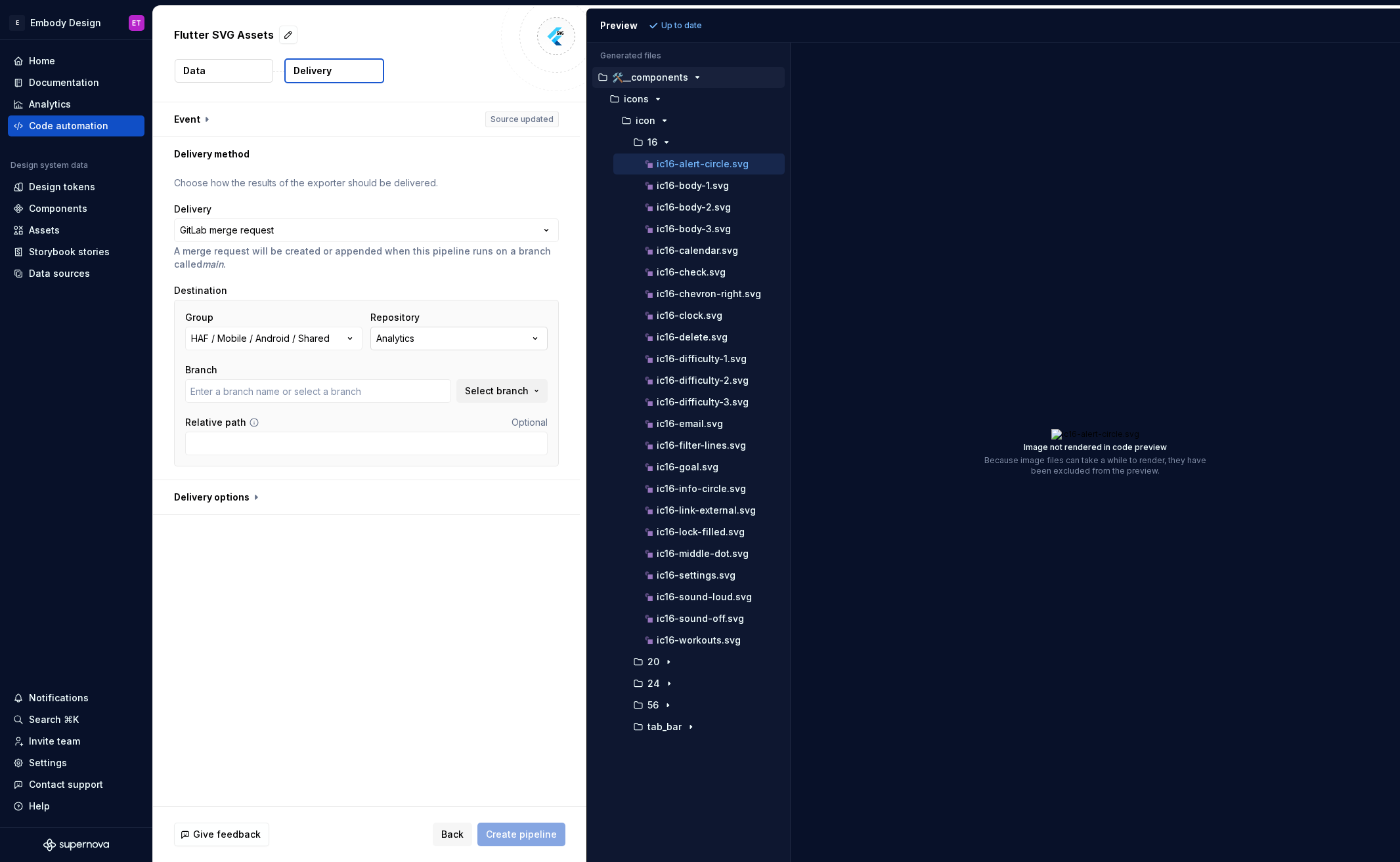
click at [525, 340] on button "Analytics" at bounding box center [459, 338] width 177 height 23
click at [463, 412] on div "DesignSystem" at bounding box center [482, 413] width 177 height 13
type input "embody"
click at [713, 300] on div "ic16-chevron-right.svg" at bounding box center [713, 294] width 143 height 13
click at [693, 165] on p "ic16-alert-circle.svg" at bounding box center [703, 163] width 92 height 10
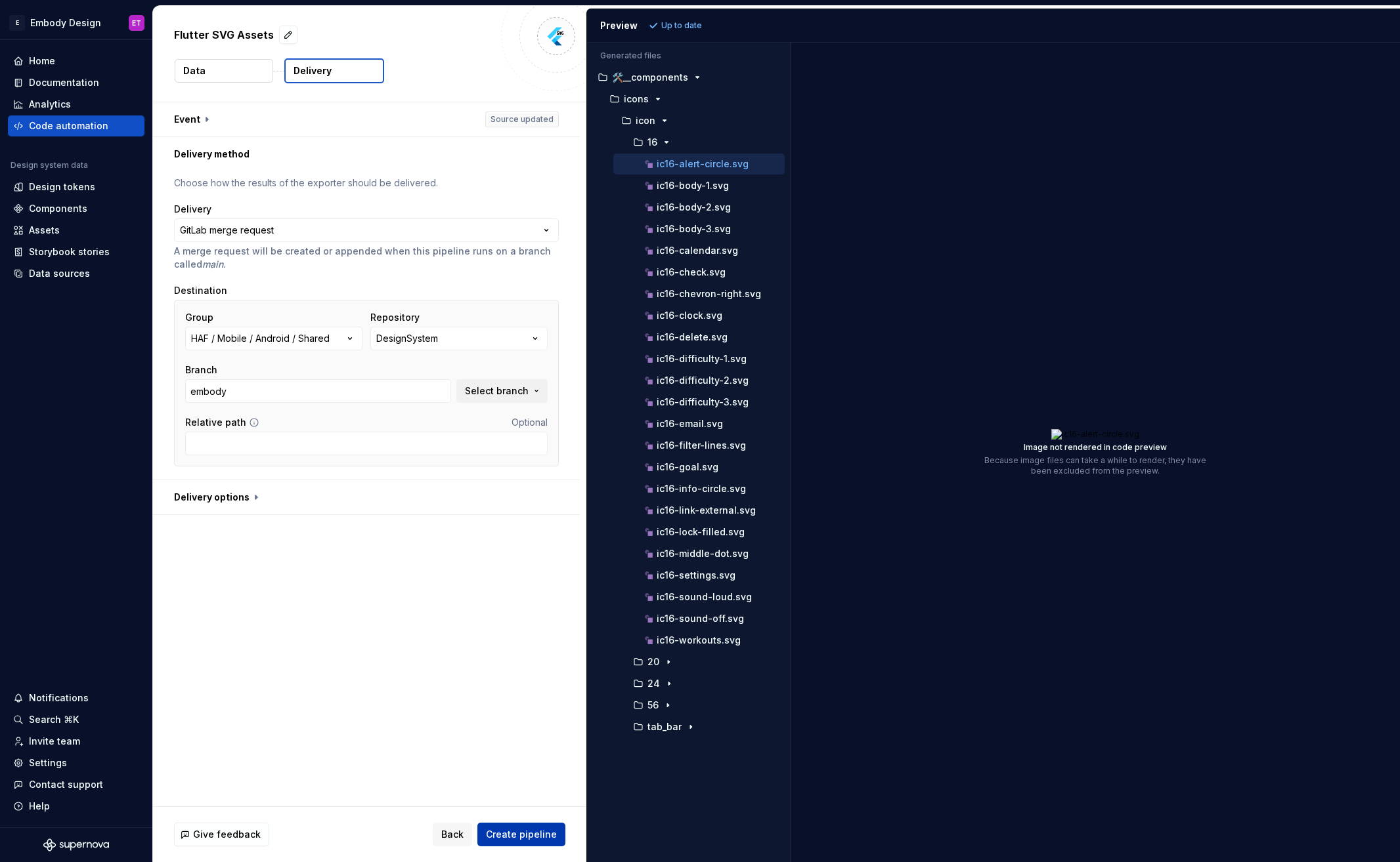
click at [525, 825] on button "Create pipeline" at bounding box center [522, 834] width 88 height 23
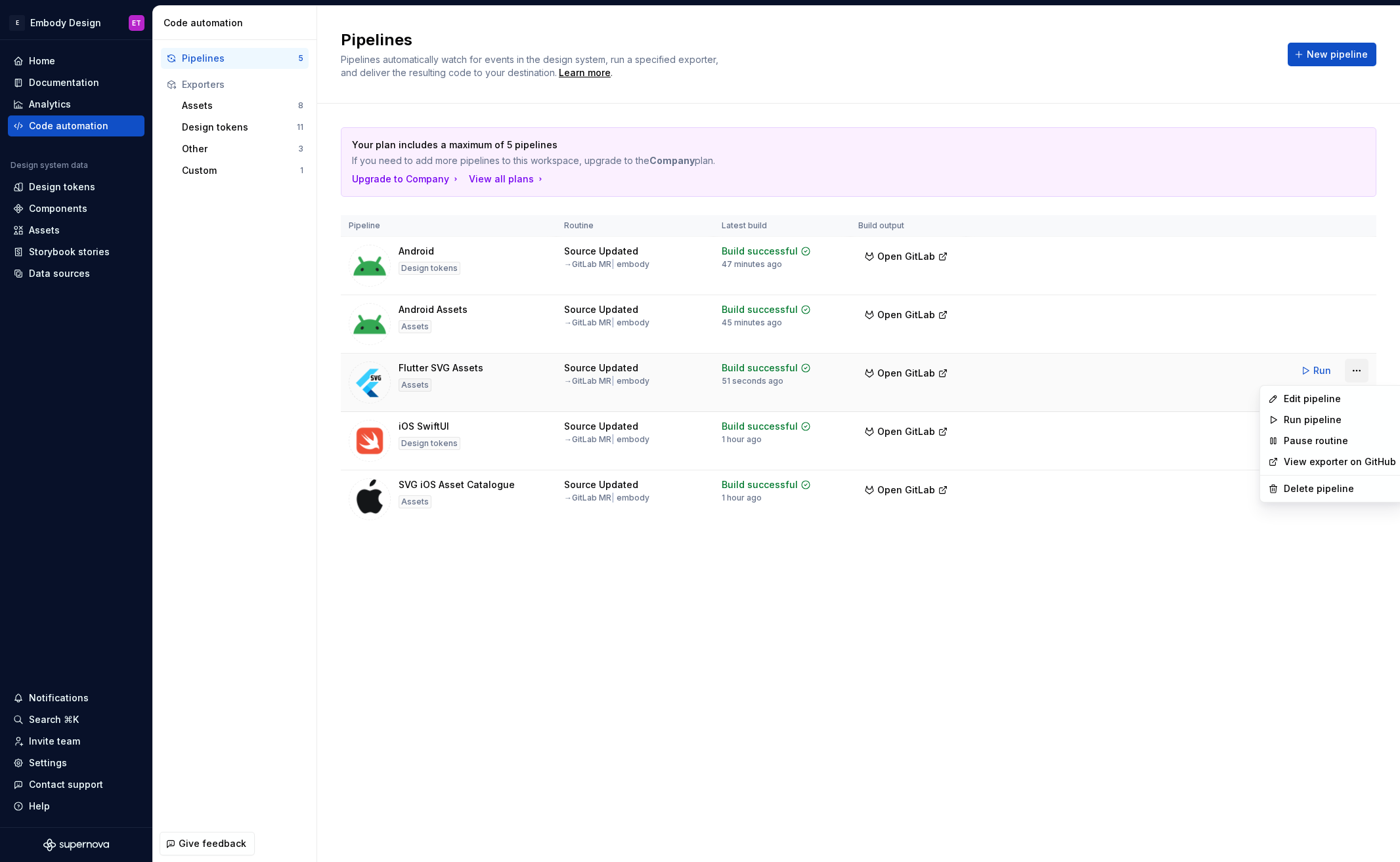
click at [1362, 371] on html "E Embody Design ET Home Documentation Analytics Code automation Design system d…" at bounding box center [700, 431] width 1400 height 862
click at [1317, 491] on div "Delete pipeline" at bounding box center [1340, 489] width 113 height 13
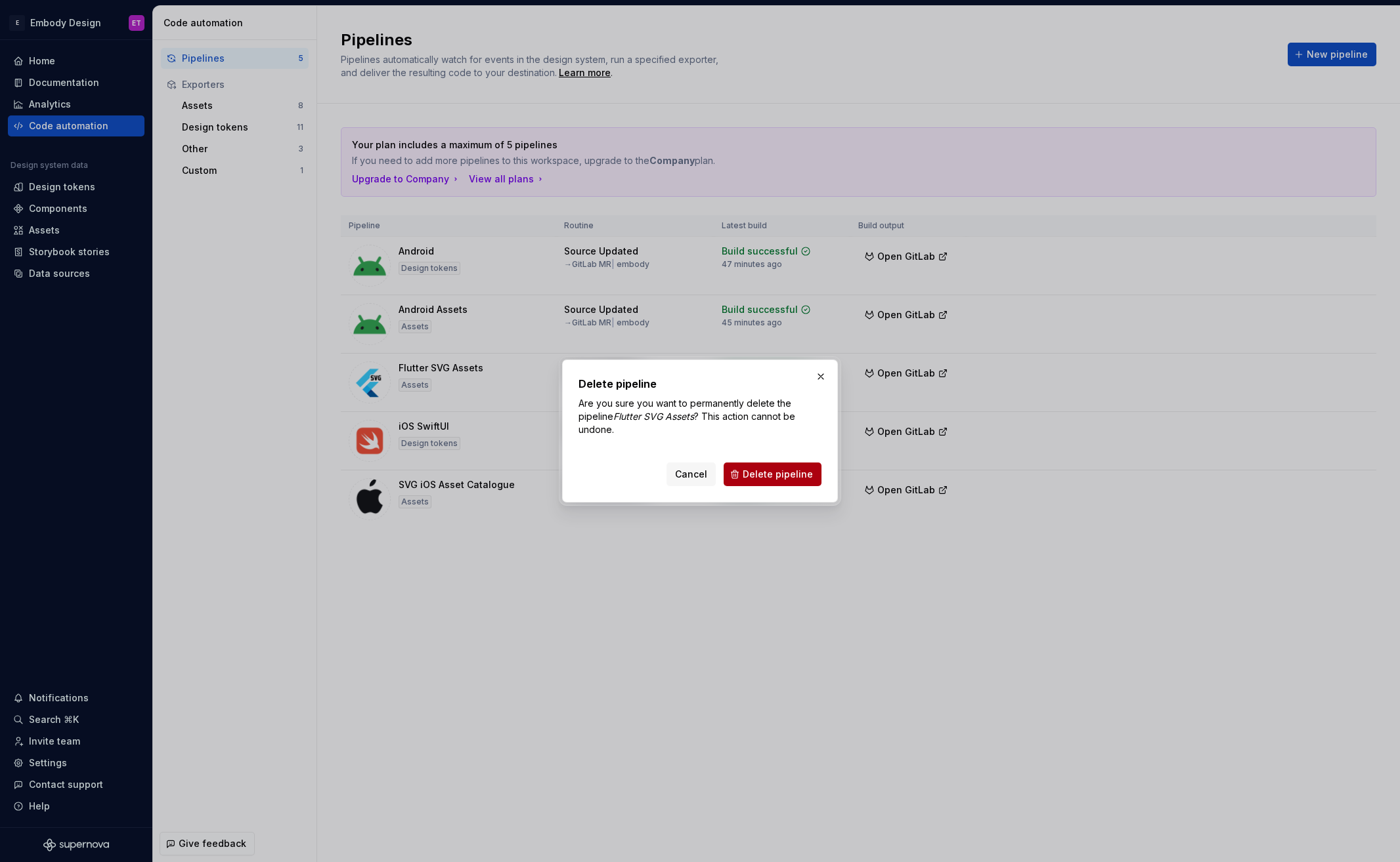
click at [784, 478] on span "Delete pipeline" at bounding box center [777, 475] width 70 height 13
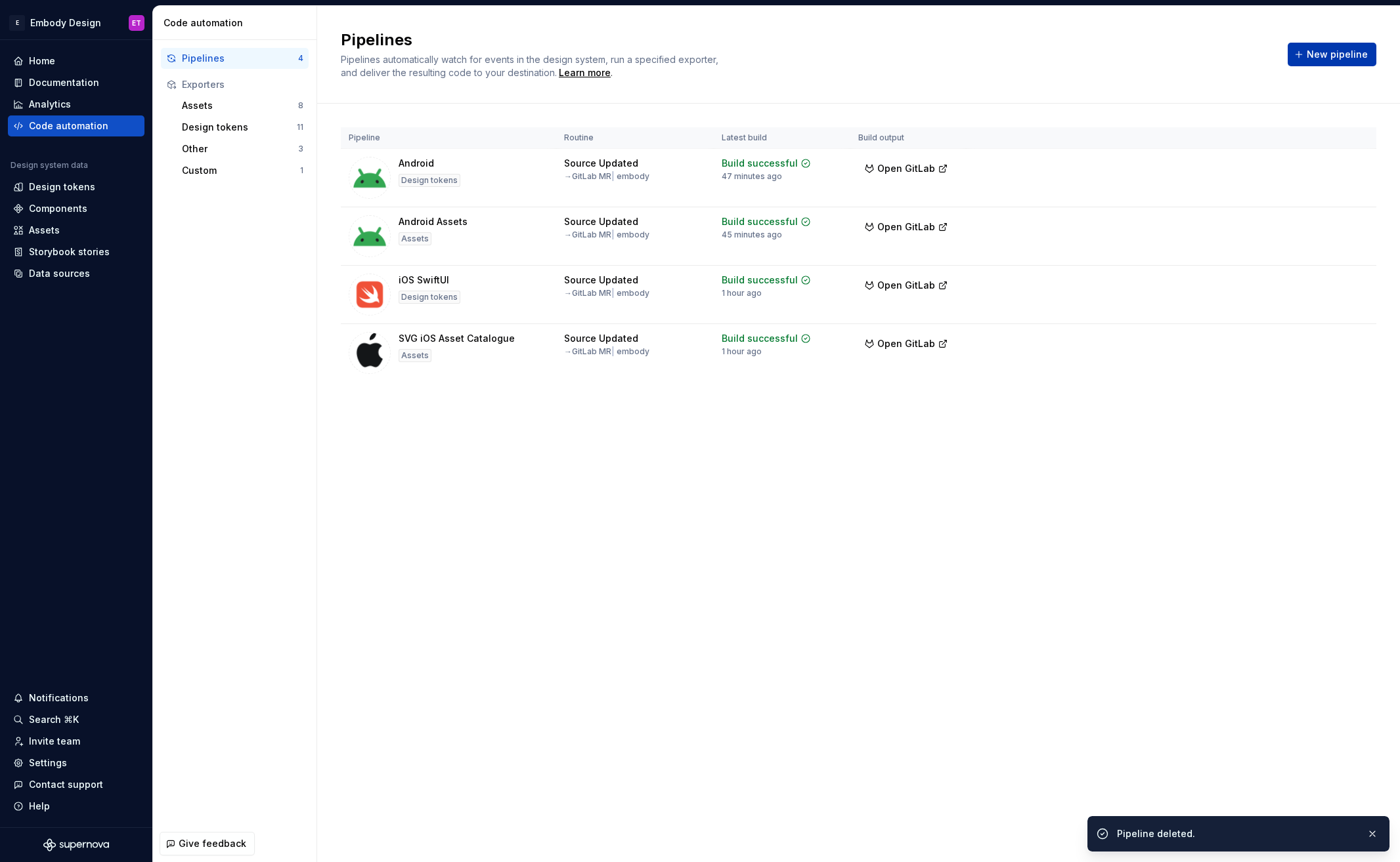
click at [1334, 51] on span "New pipeline" at bounding box center [1336, 54] width 61 height 13
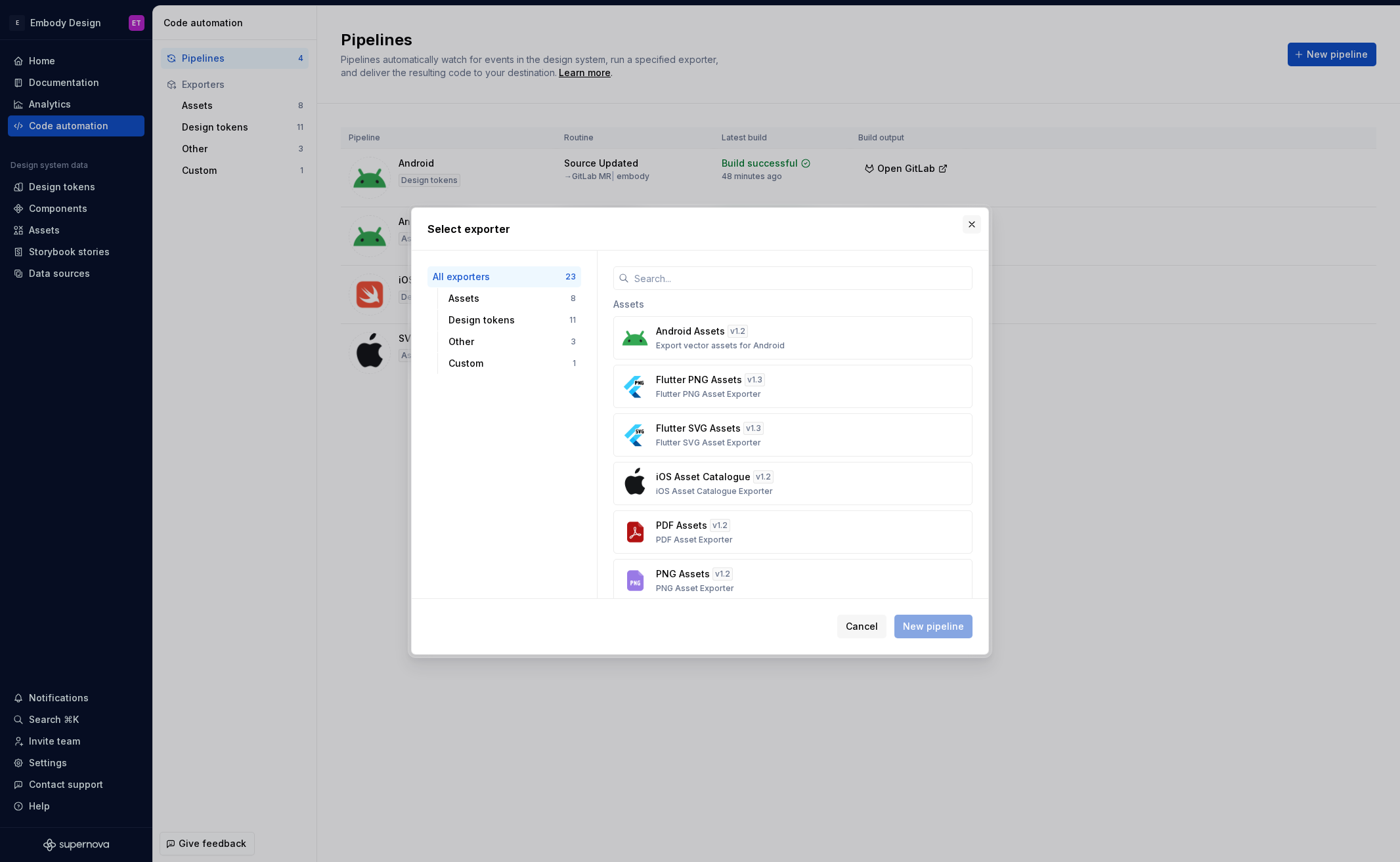
click at [971, 228] on button "button" at bounding box center [972, 224] width 19 height 19
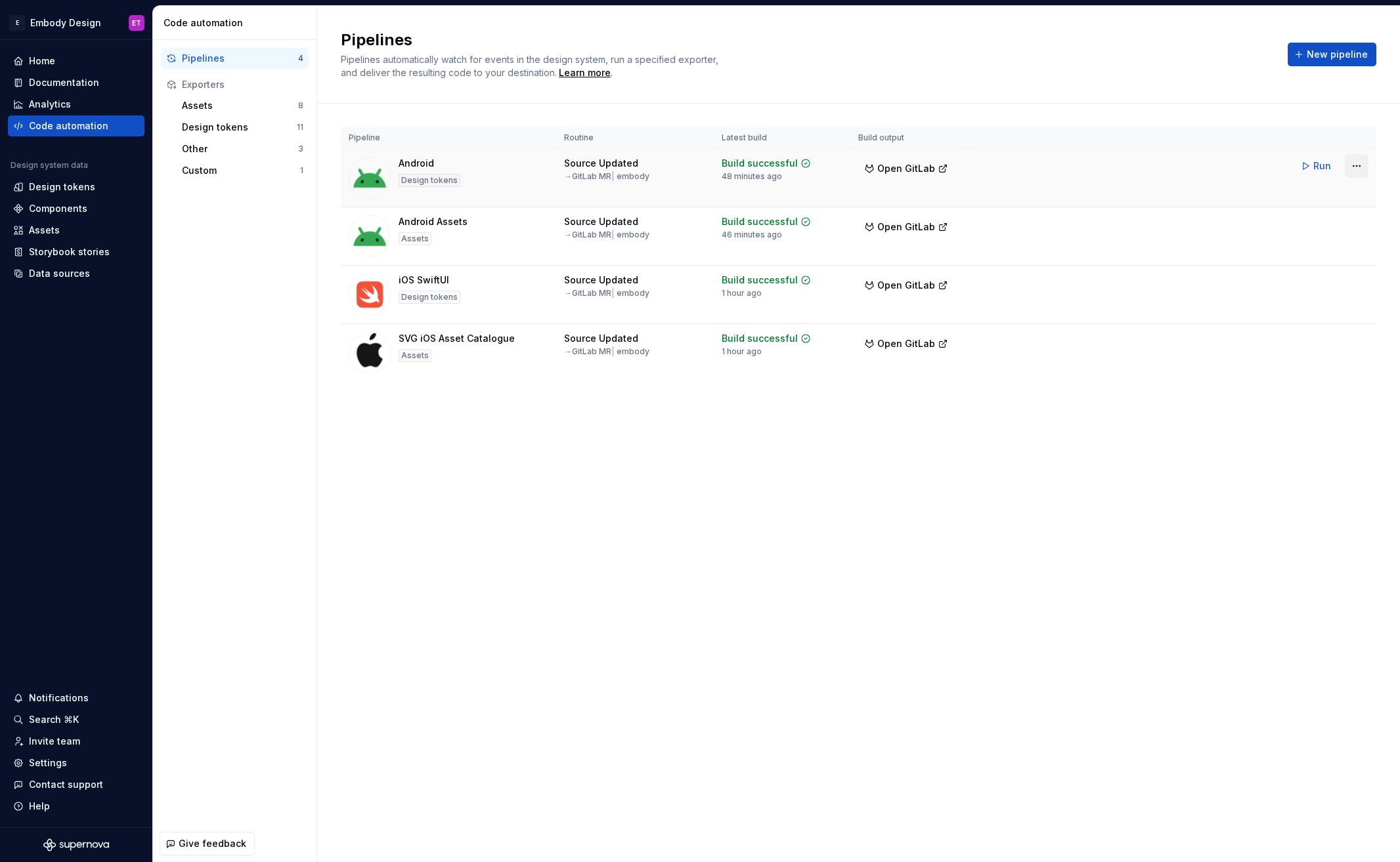
click at [1354, 165] on html "E Embody Design ET Home Documentation Analytics Code automation Design system d…" at bounding box center [700, 431] width 1400 height 862
click at [1343, 198] on div "Edit pipeline" at bounding box center [1340, 194] width 113 height 13
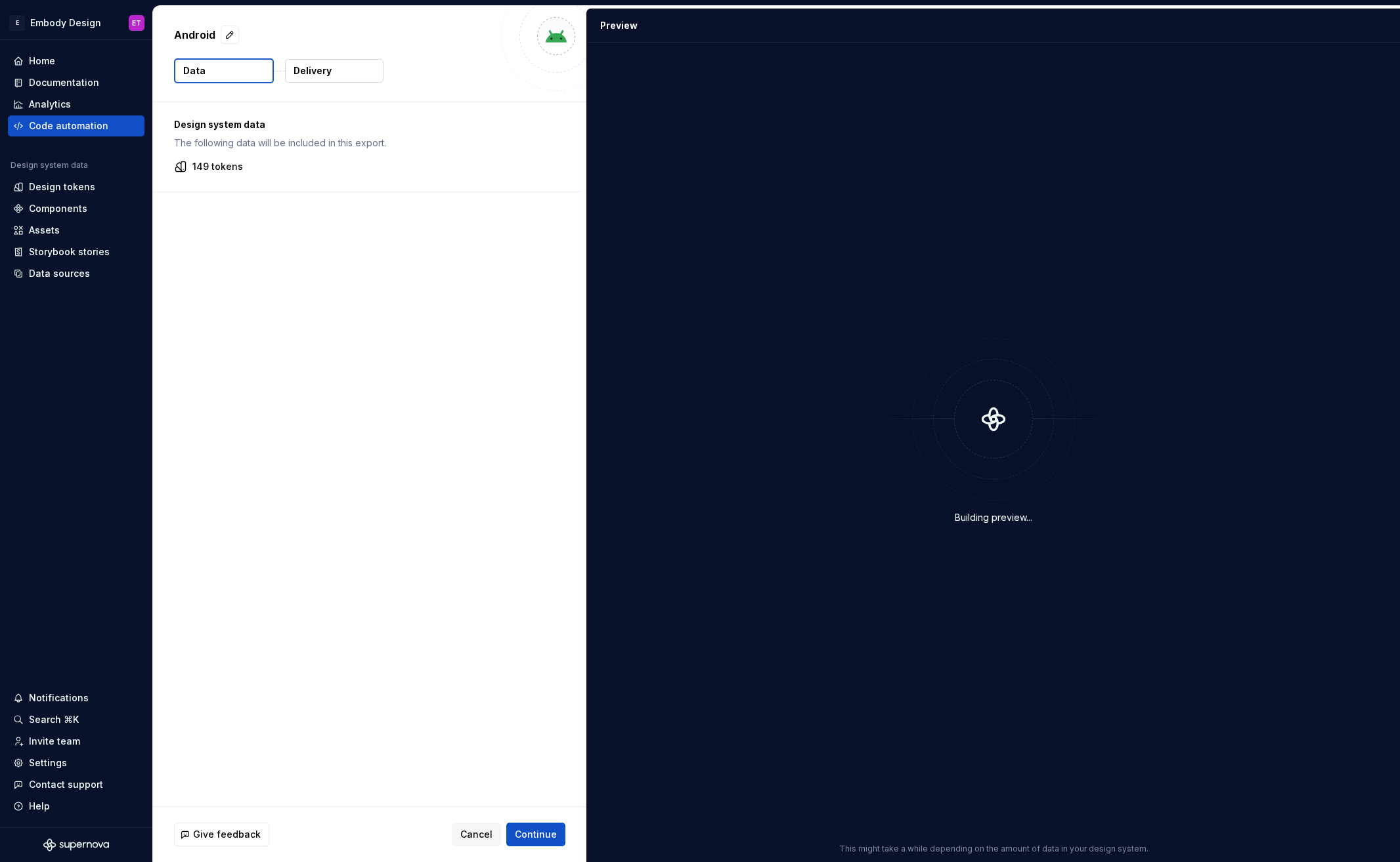
click at [355, 71] on button "Delivery" at bounding box center [334, 70] width 99 height 23
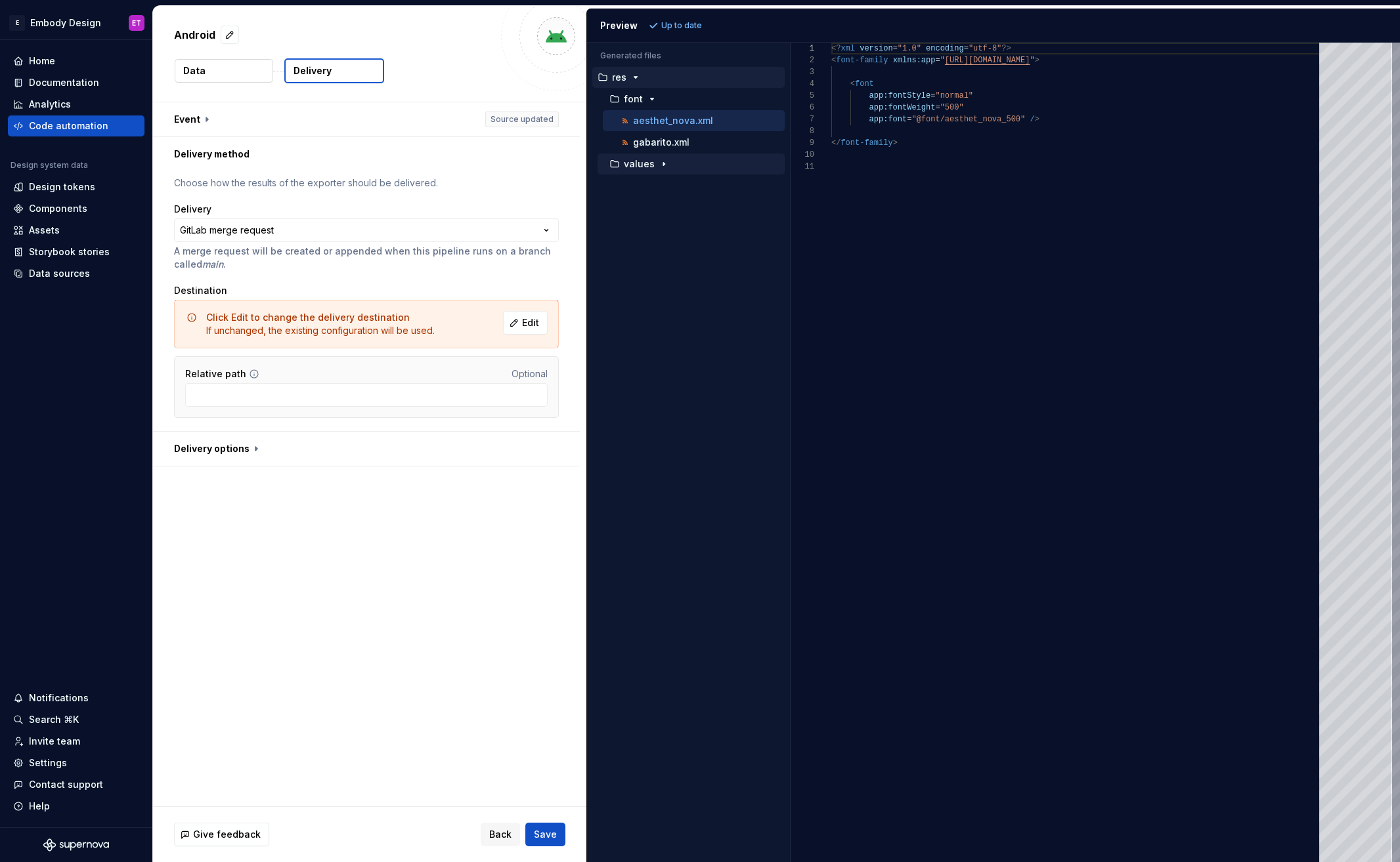
click at [650, 165] on p "values" at bounding box center [639, 163] width 31 height 10
click at [502, 830] on span "Back" at bounding box center [500, 835] width 23 height 13
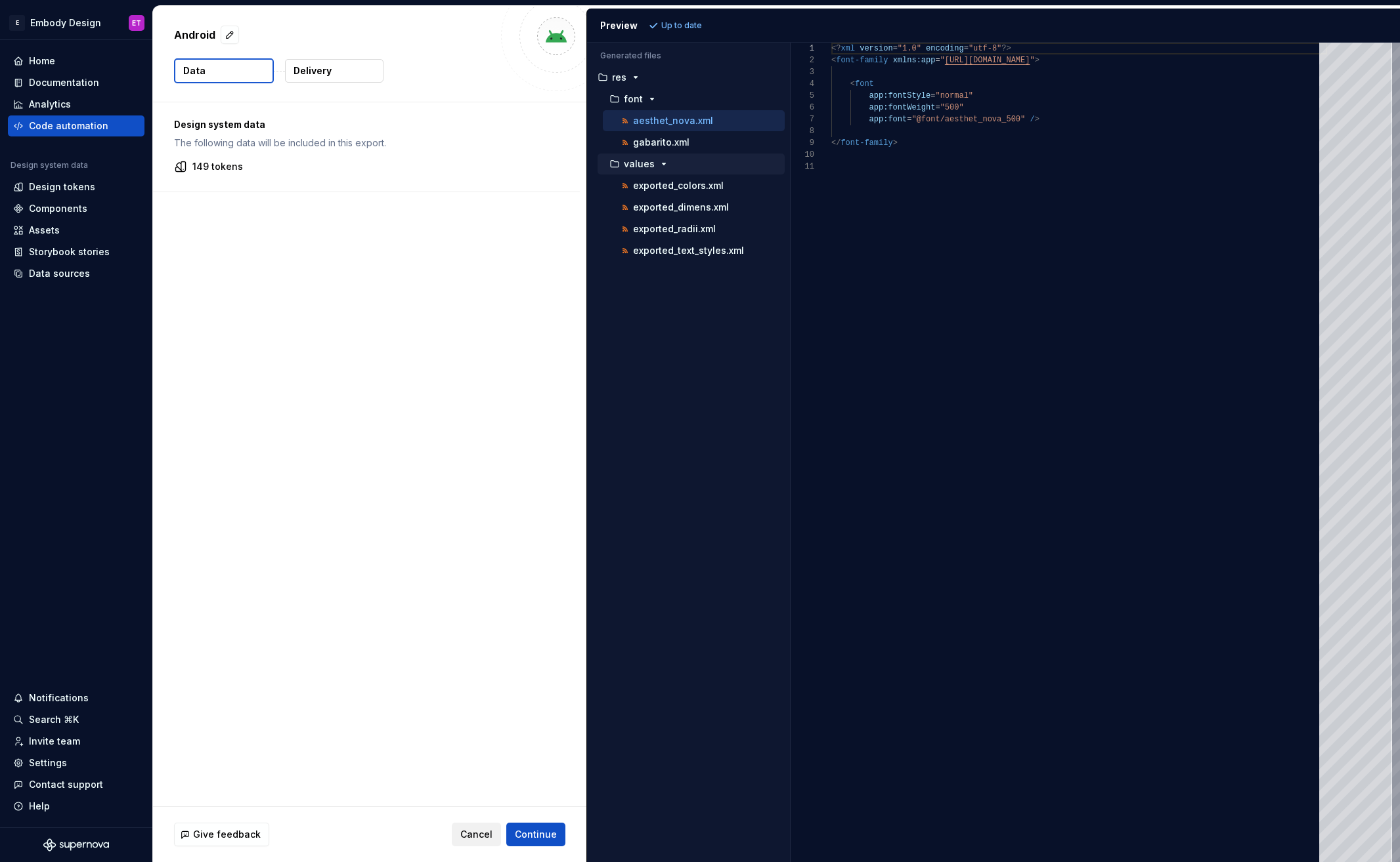
click at [473, 833] on span "Cancel" at bounding box center [476, 835] width 32 height 13
